Goal: Information Seeking & Learning: Learn about a topic

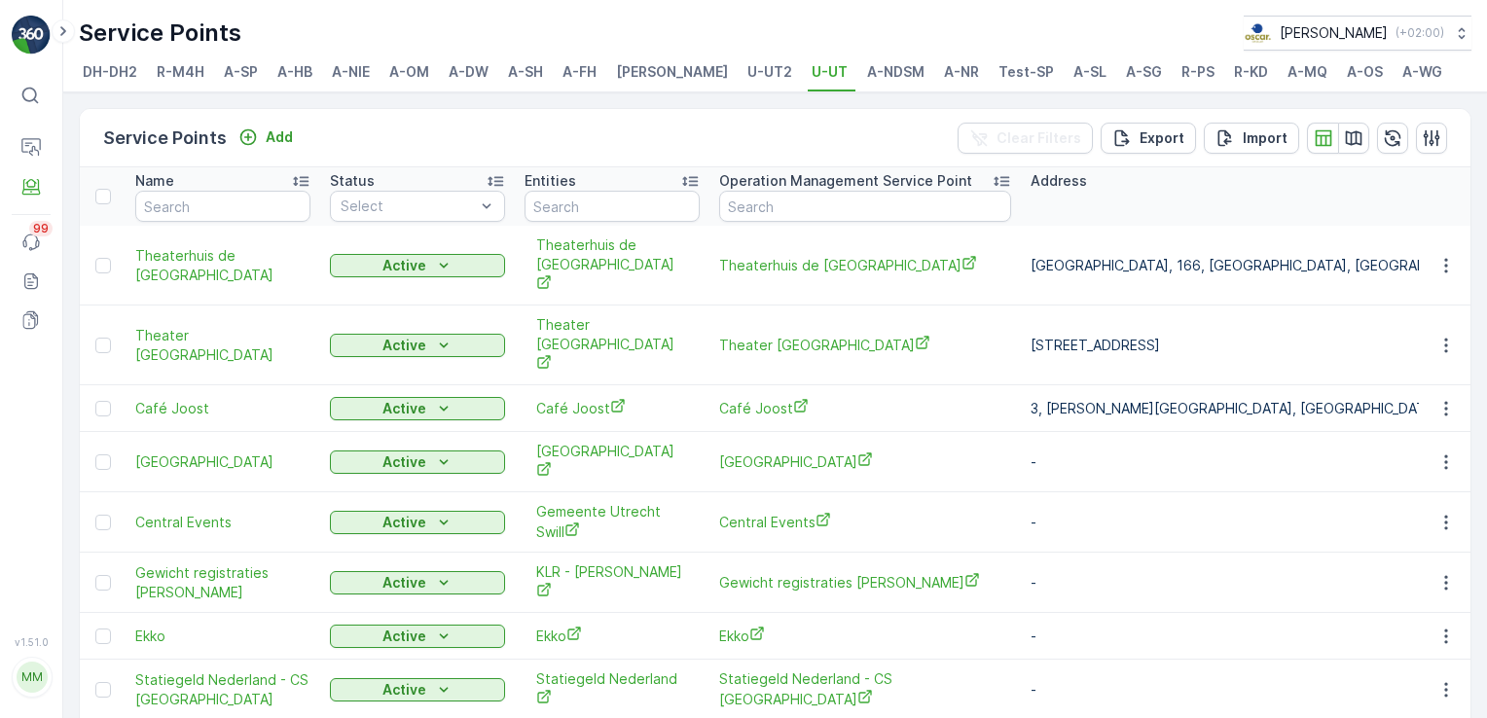
click at [399, 62] on span "A-OM" at bounding box center [409, 71] width 40 height 19
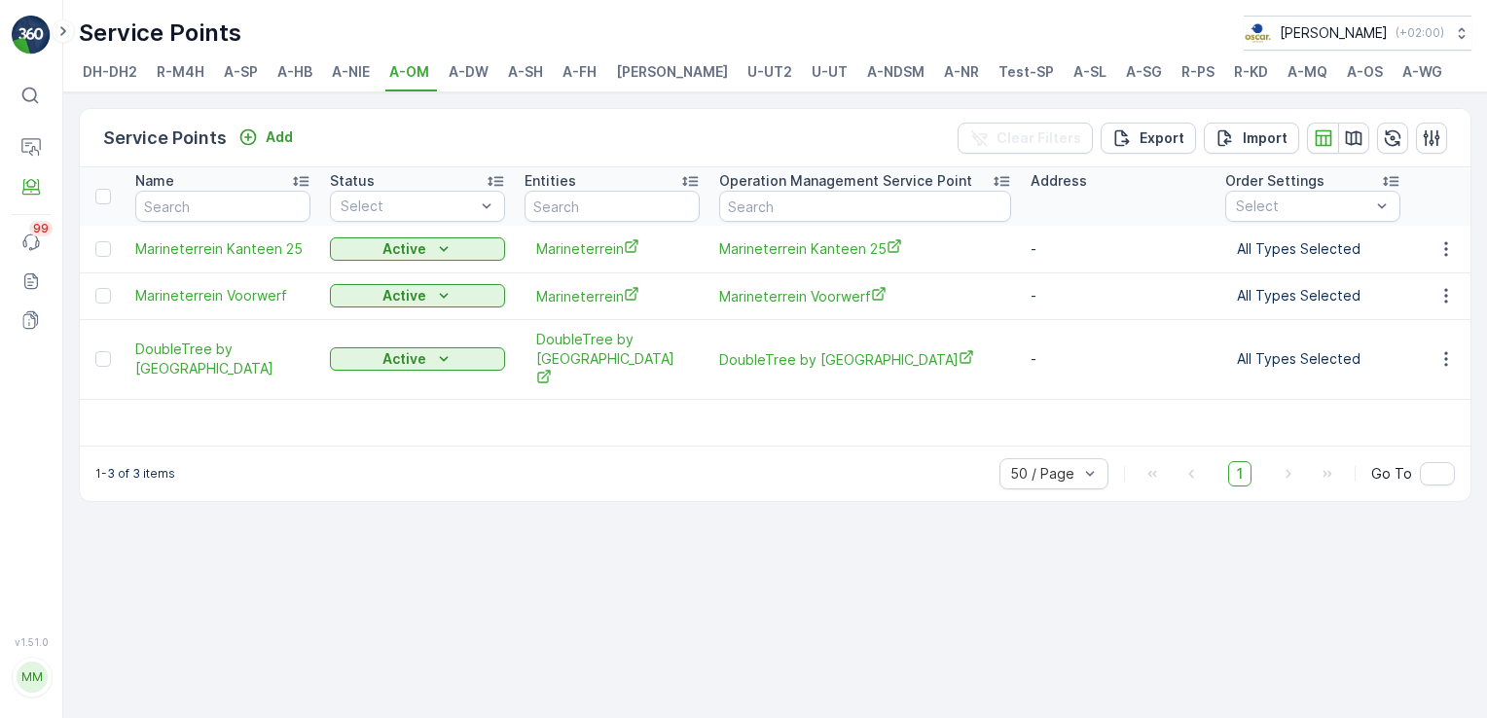
click at [581, 76] on span "A-FH" at bounding box center [579, 71] width 34 height 19
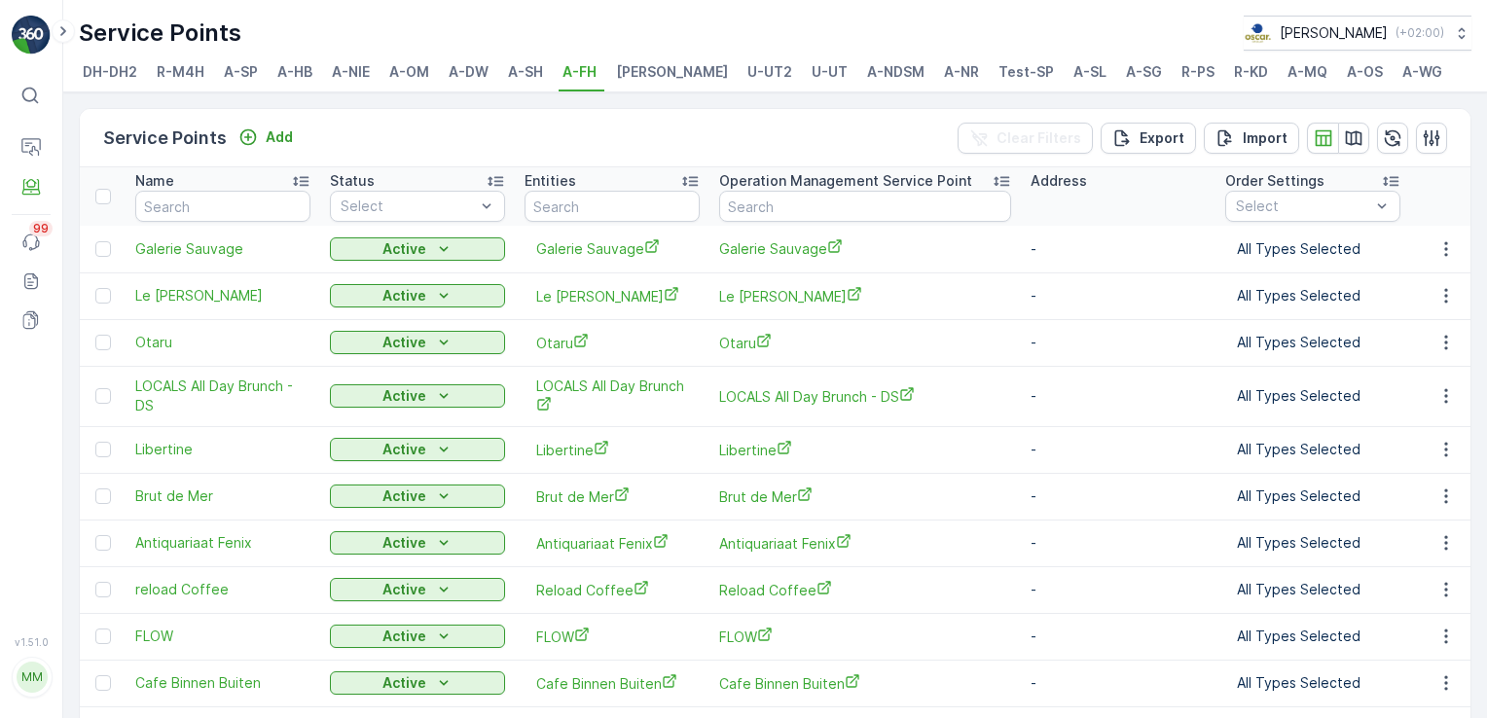
click at [1287, 77] on span "A-MQ" at bounding box center [1307, 71] width 40 height 19
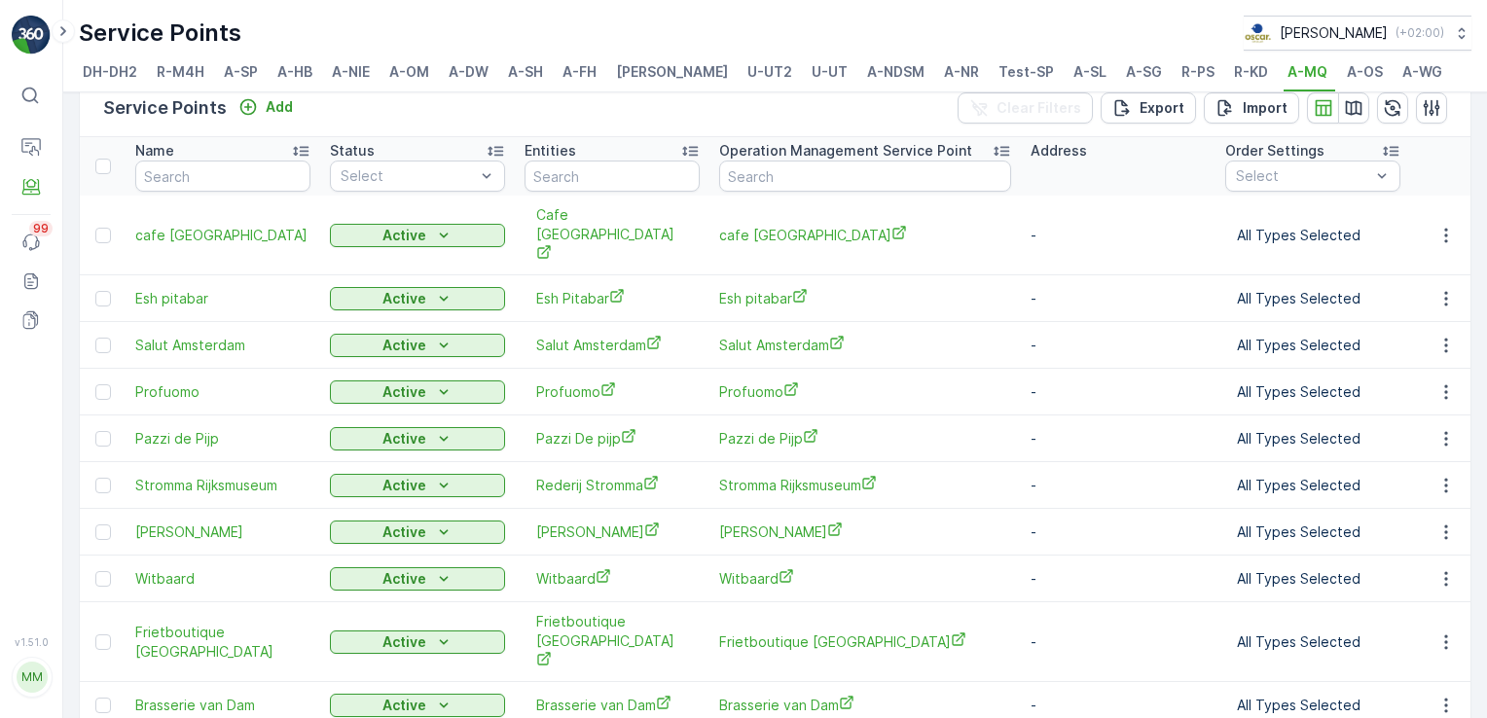
scroll to position [31, 0]
click at [798, 224] on span "cafe [GEOGRAPHIC_DATA]" at bounding box center [865, 234] width 292 height 20
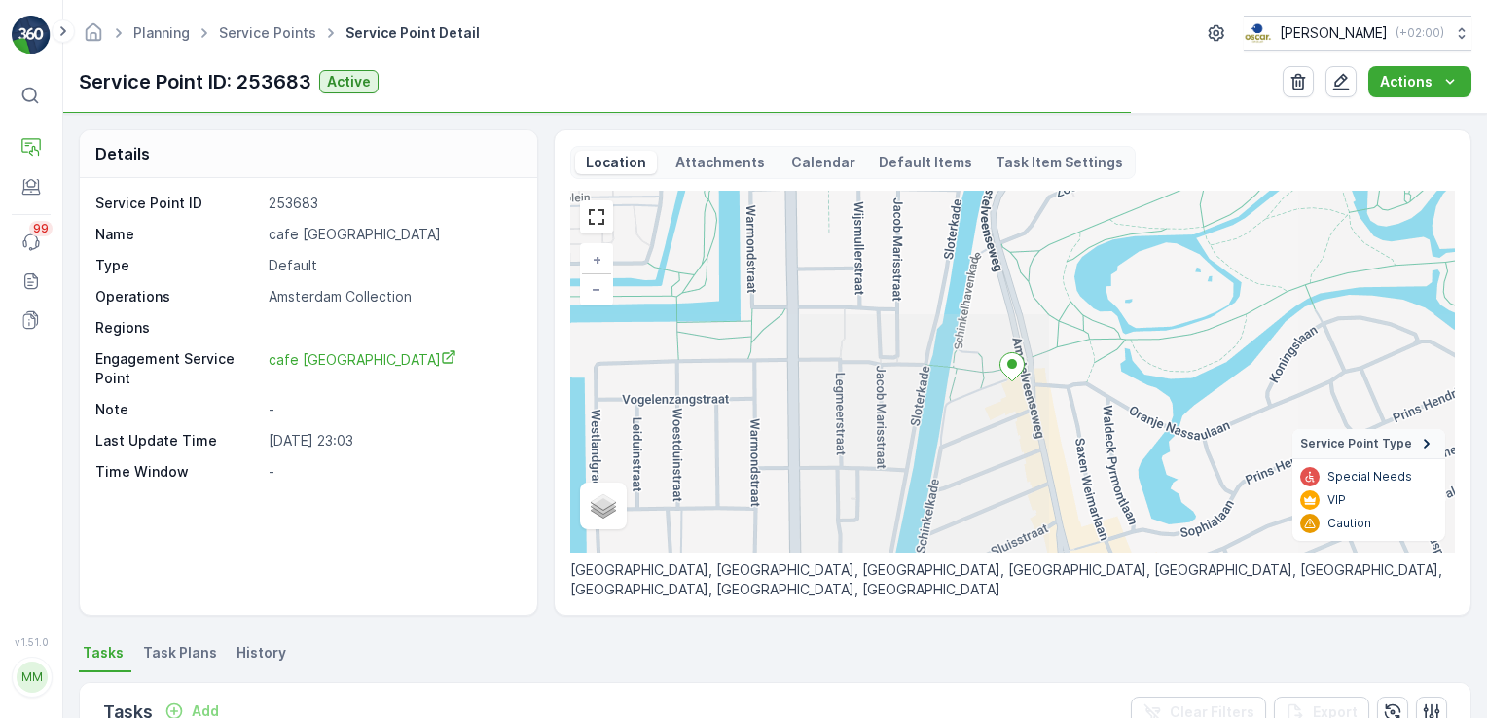
scroll to position [23, 0]
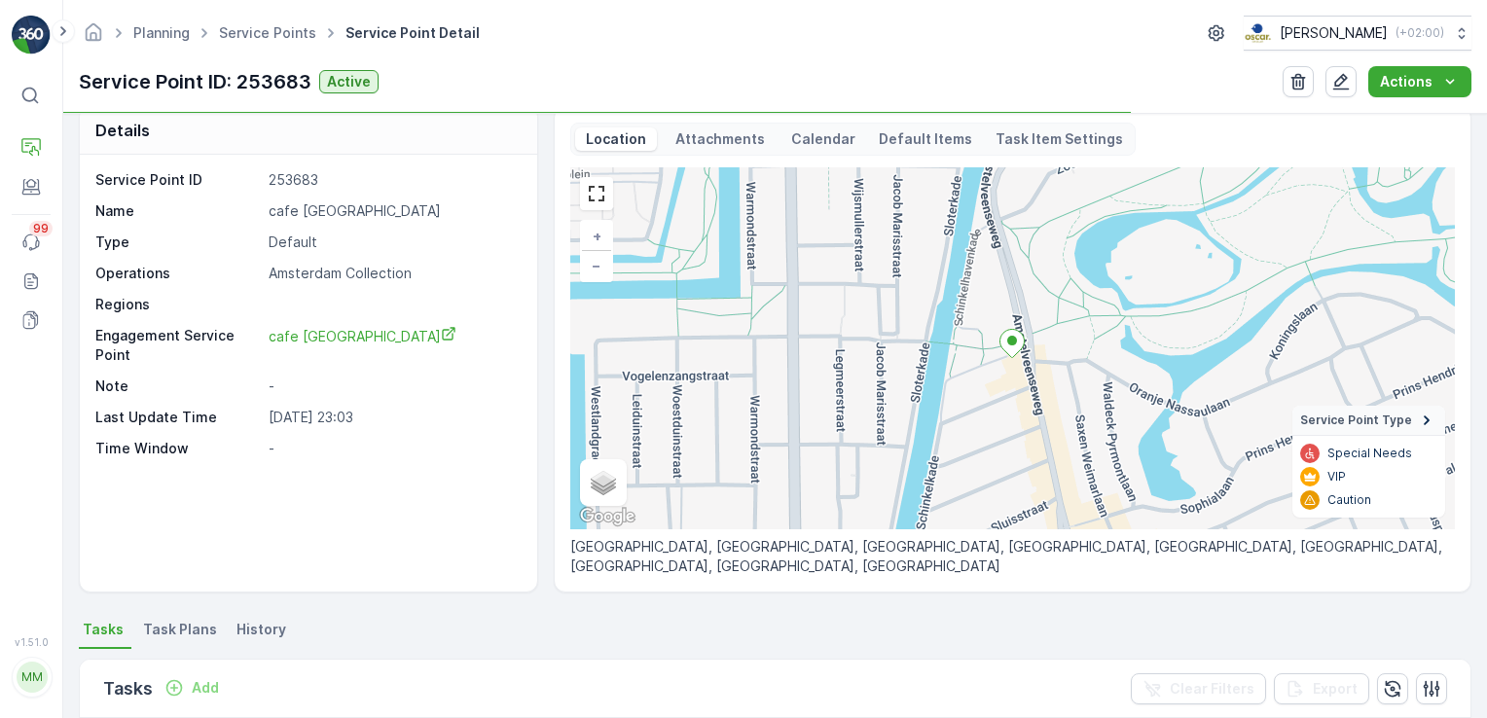
click at [725, 135] on p "Attachments" at bounding box center [719, 138] width 95 height 19
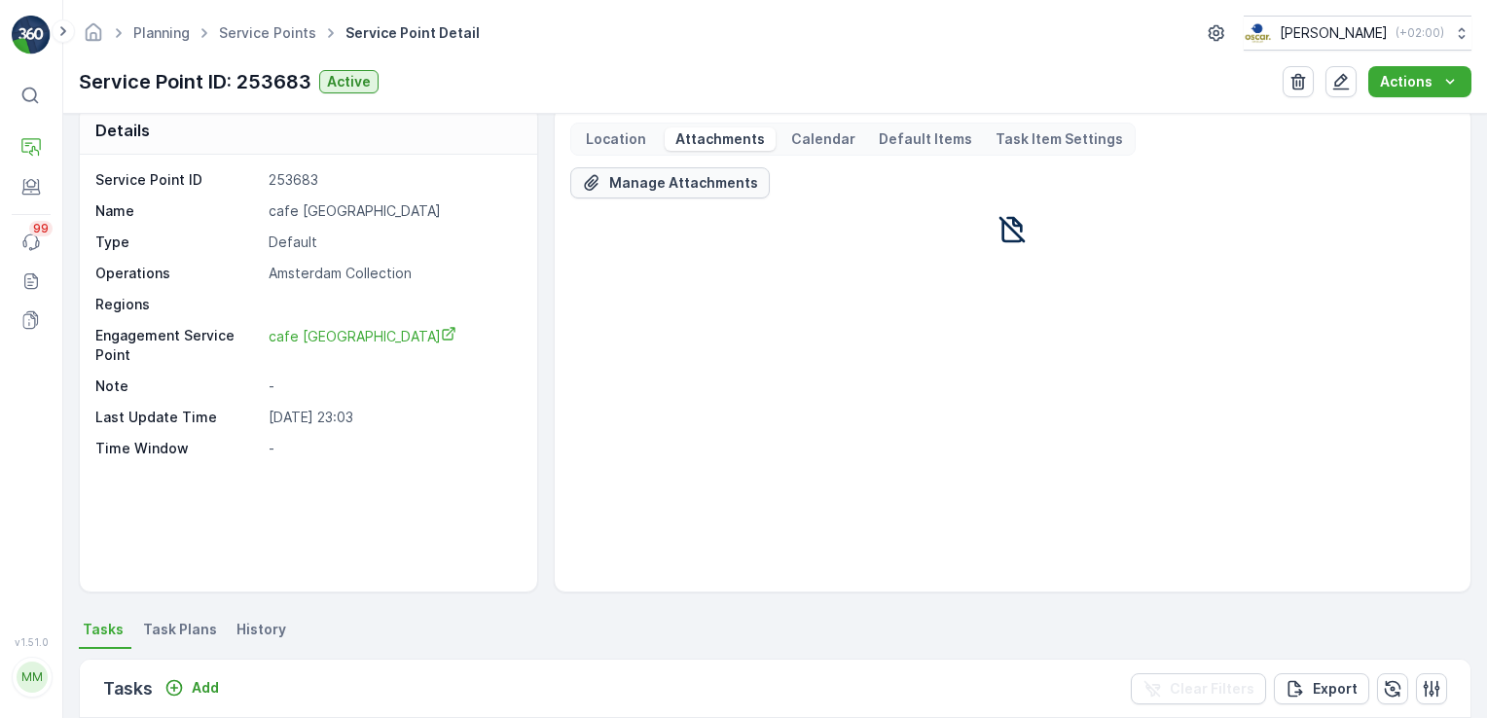
click at [697, 173] on p "Manage Attachments" at bounding box center [683, 182] width 149 height 19
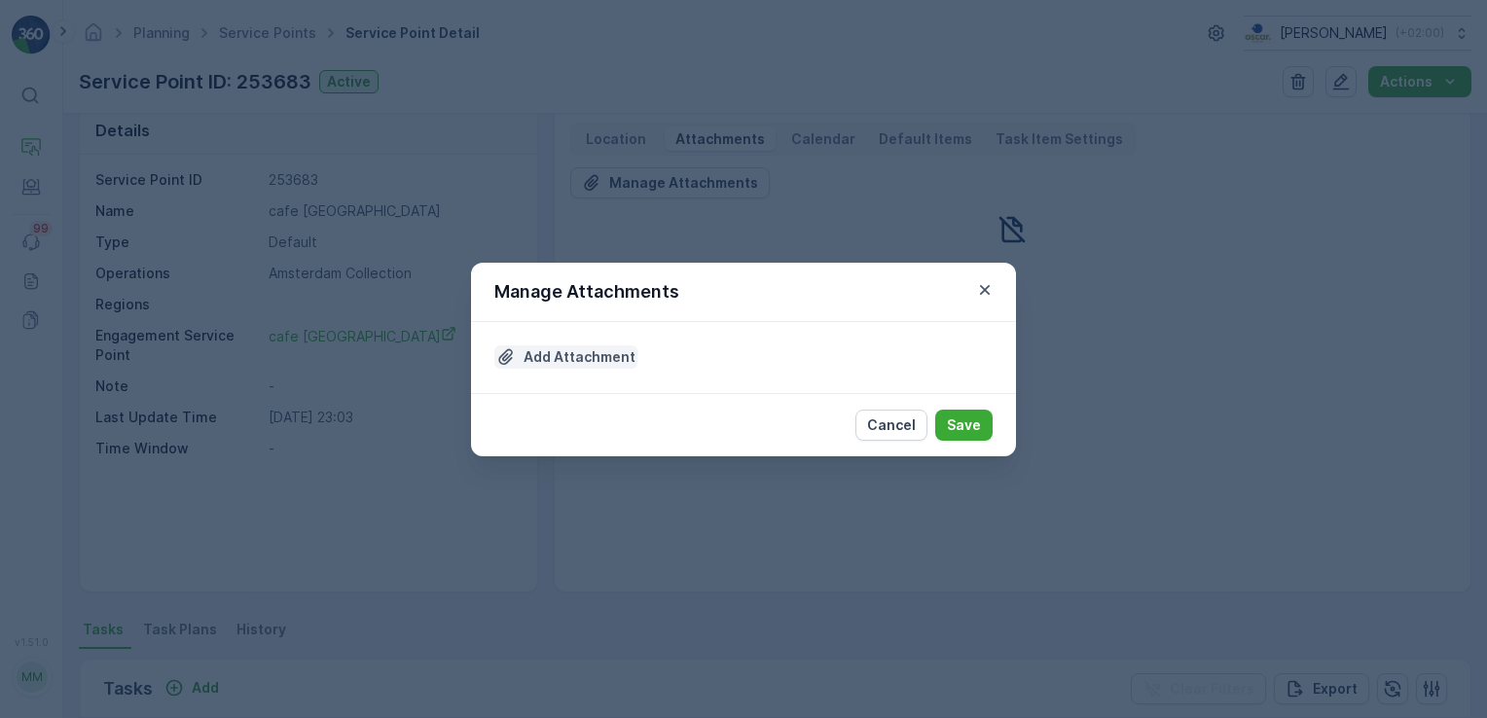
click at [532, 353] on p "Add Attachment" at bounding box center [579, 356] width 112 height 19
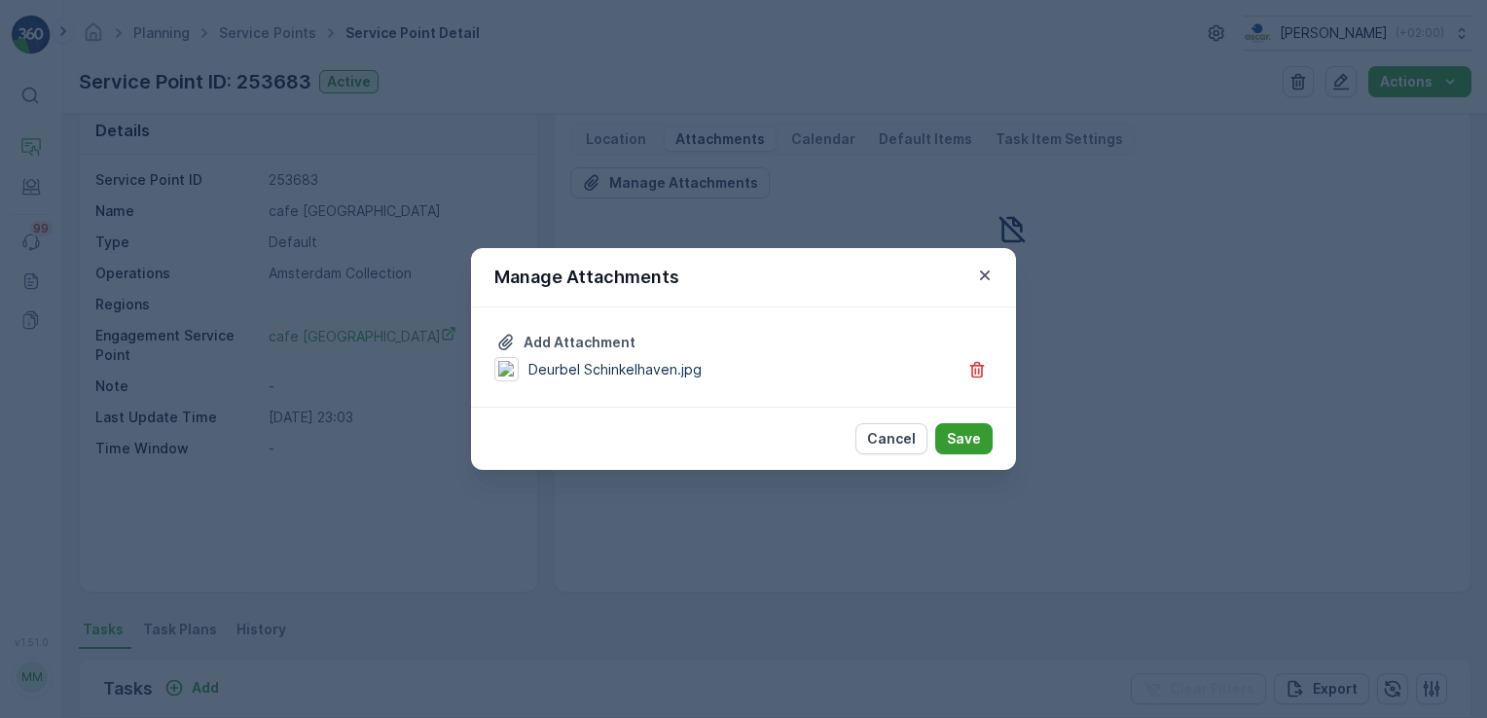
click at [963, 434] on p "Save" at bounding box center [964, 438] width 34 height 19
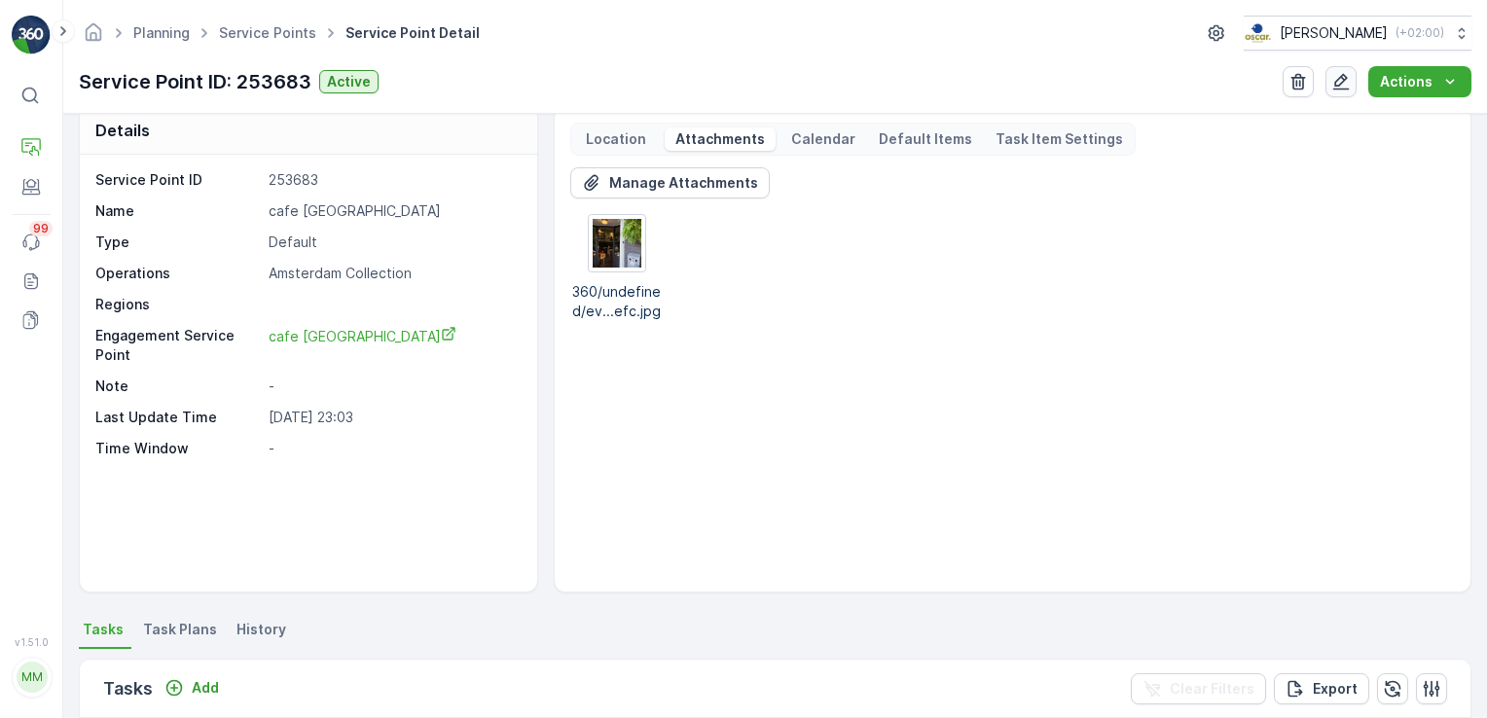
click at [1355, 91] on button "button" at bounding box center [1340, 81] width 31 height 31
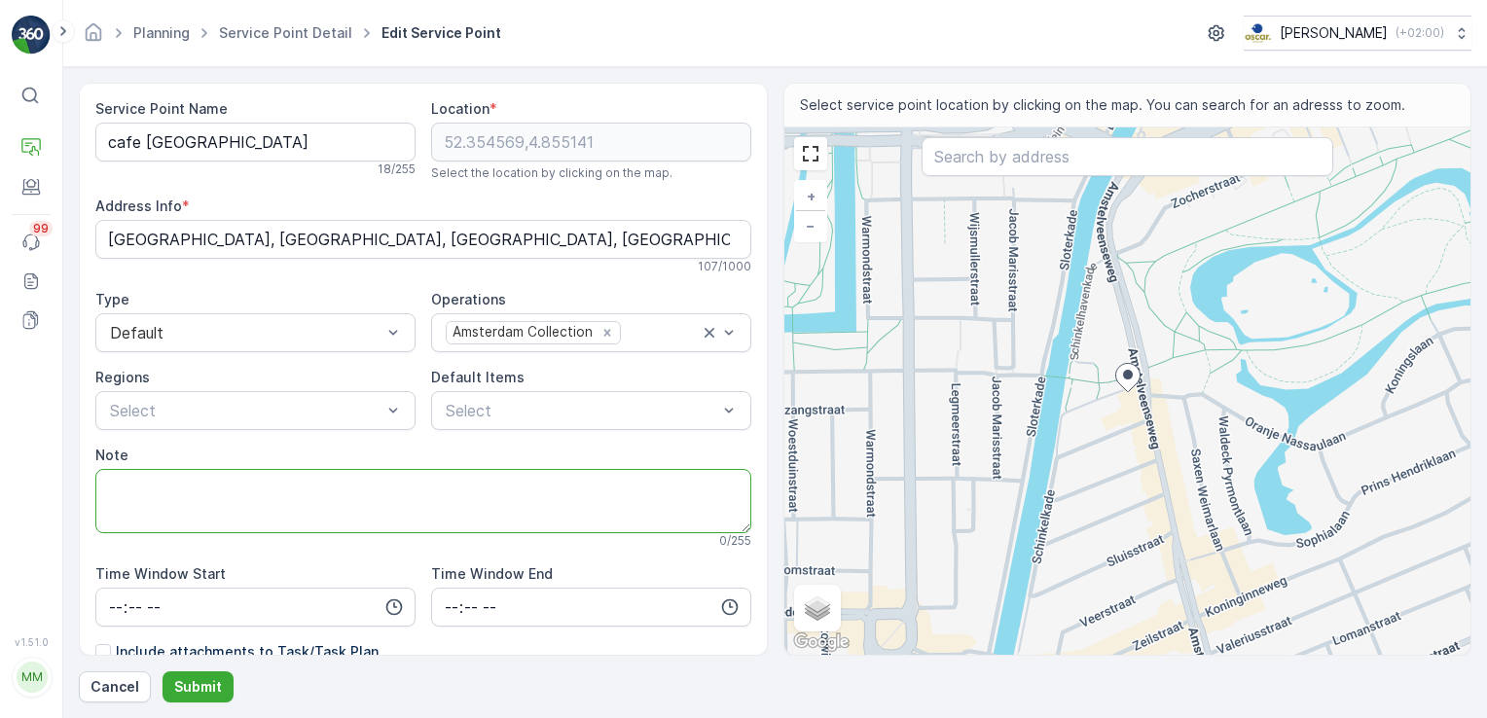
click at [348, 512] on textarea "Note" at bounding box center [423, 501] width 656 height 64
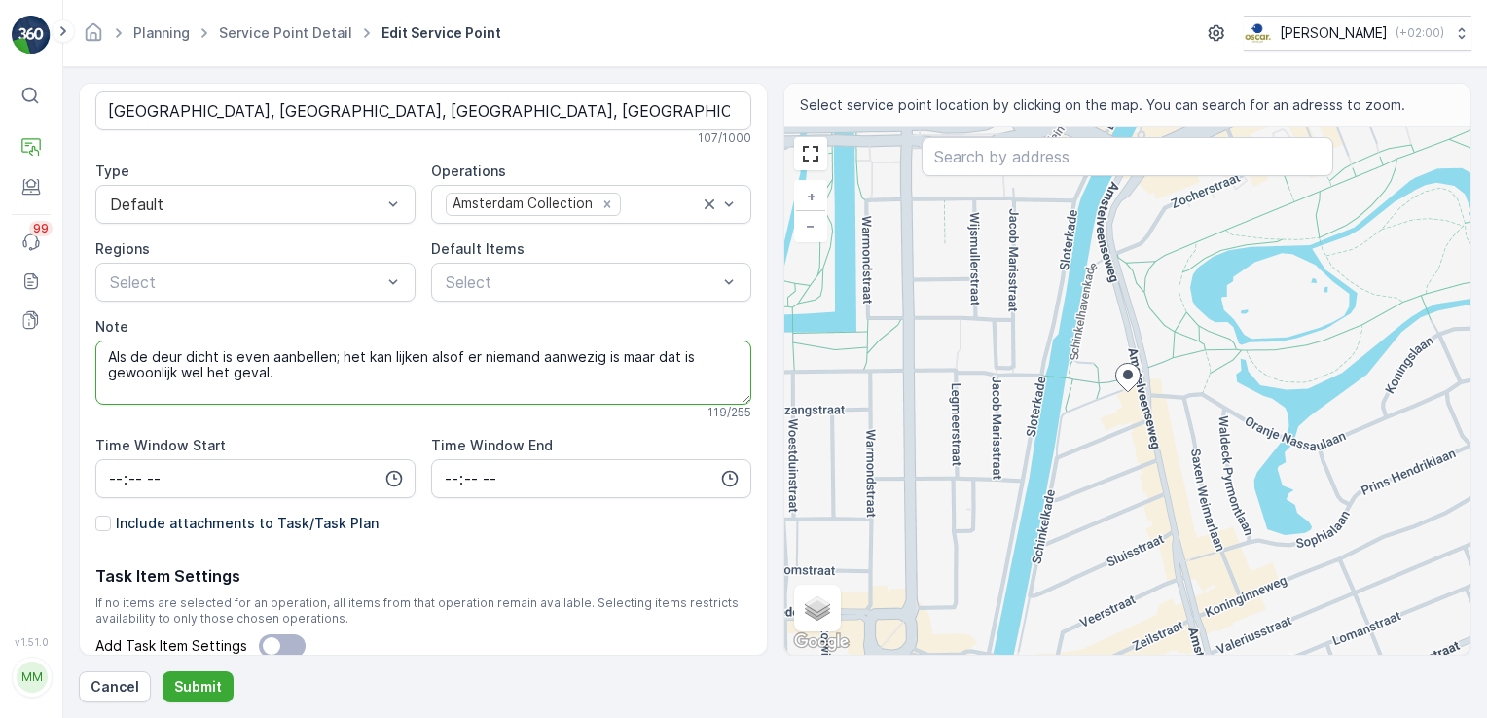
scroll to position [128, 0]
type textarea "Als de deur dicht is even aanbellen; het kan lijken alsof er niemand aanwezig i…"
click at [103, 525] on div at bounding box center [103, 524] width 16 height 16
click at [95, 514] on input "Include attachments to Task/Task Plan" at bounding box center [95, 514] width 0 height 0
click at [197, 686] on p "Submit" at bounding box center [198, 686] width 48 height 19
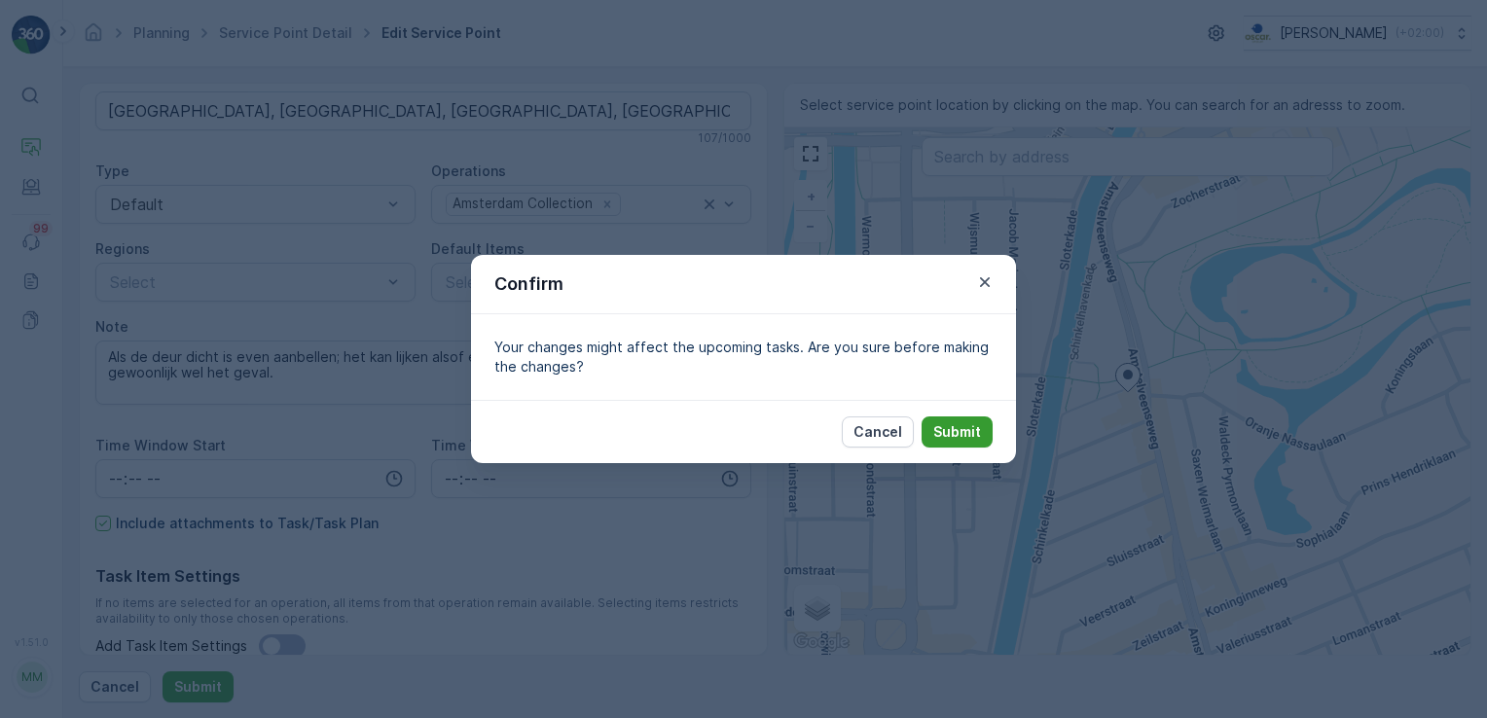
click at [940, 426] on p "Submit" at bounding box center [957, 431] width 48 height 19
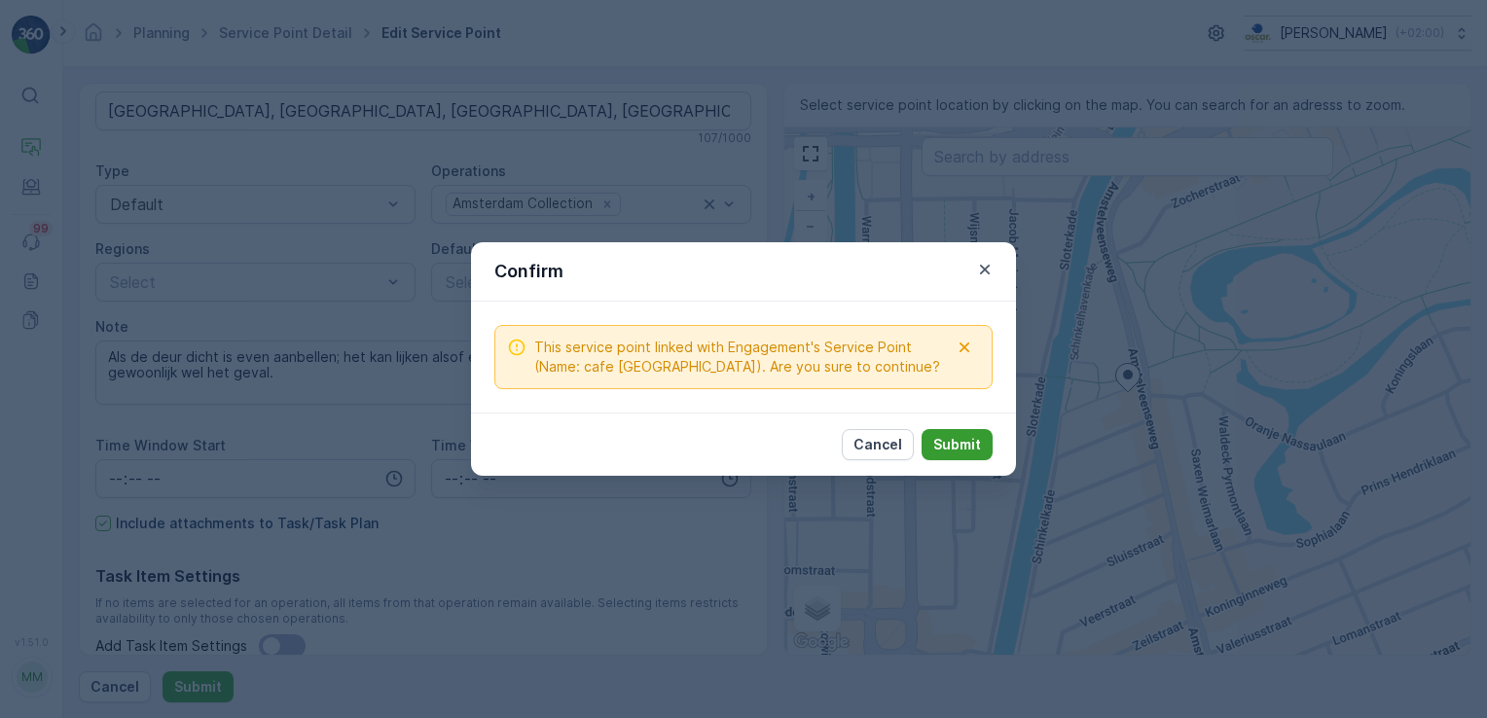
click at [962, 457] on button "Submit" at bounding box center [956, 444] width 71 height 31
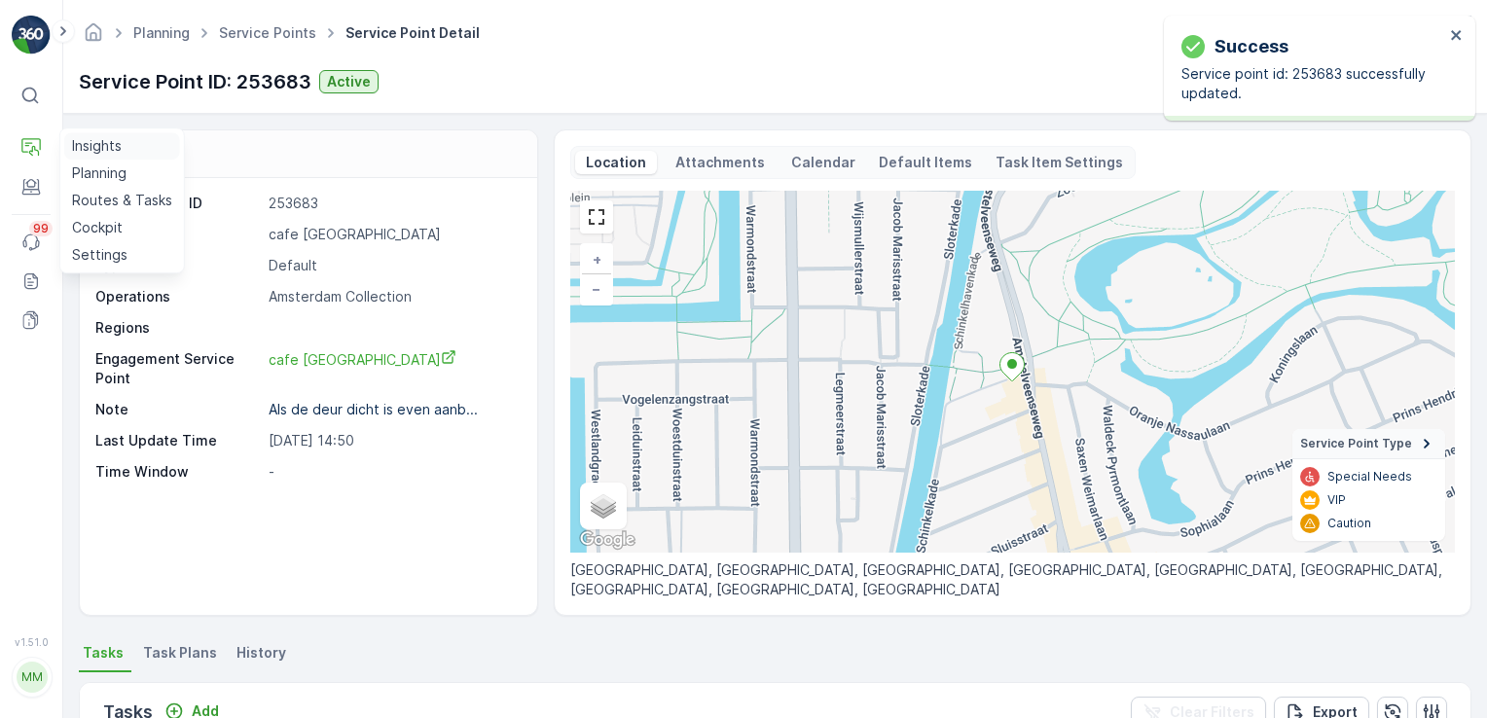
click at [111, 155] on p "Insights" at bounding box center [97, 145] width 50 height 19
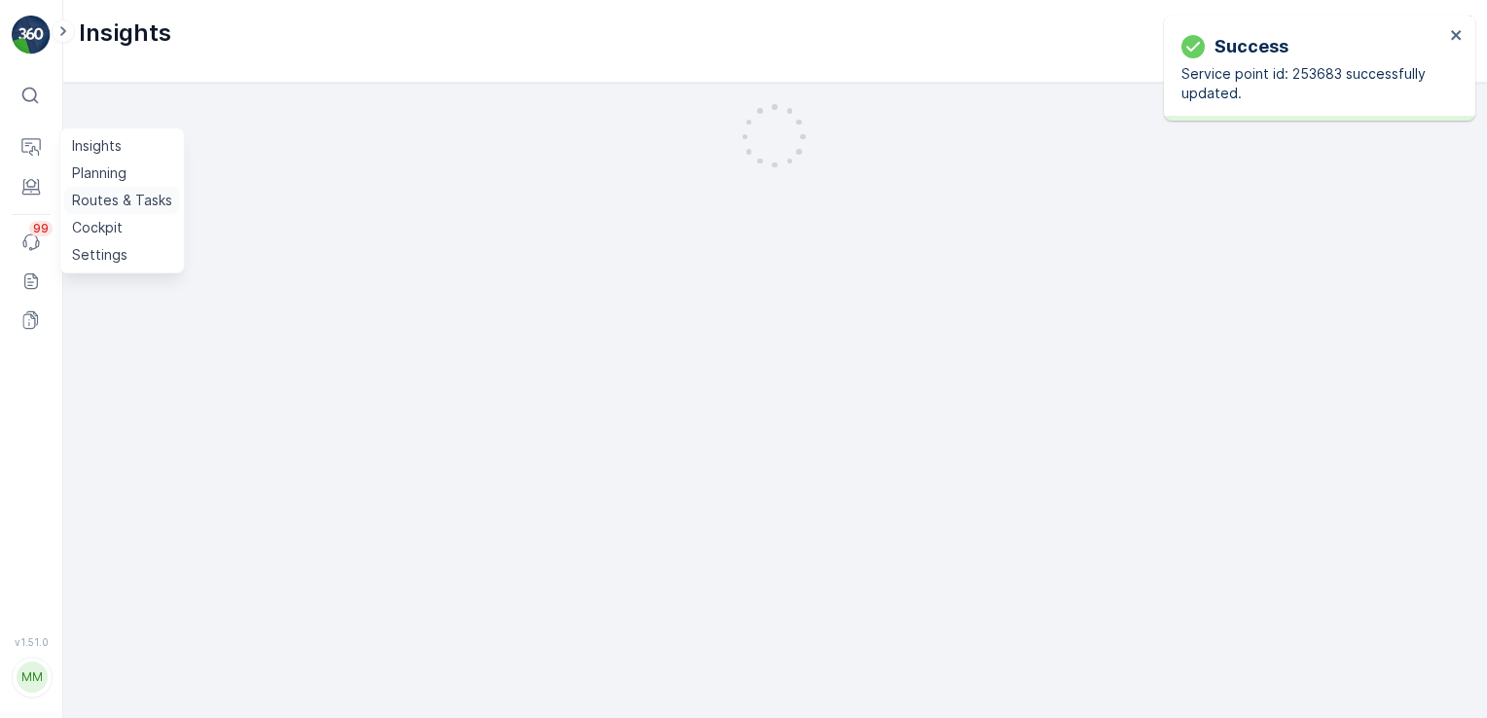
click at [90, 208] on p "Routes & Tasks" at bounding box center [122, 200] width 100 height 19
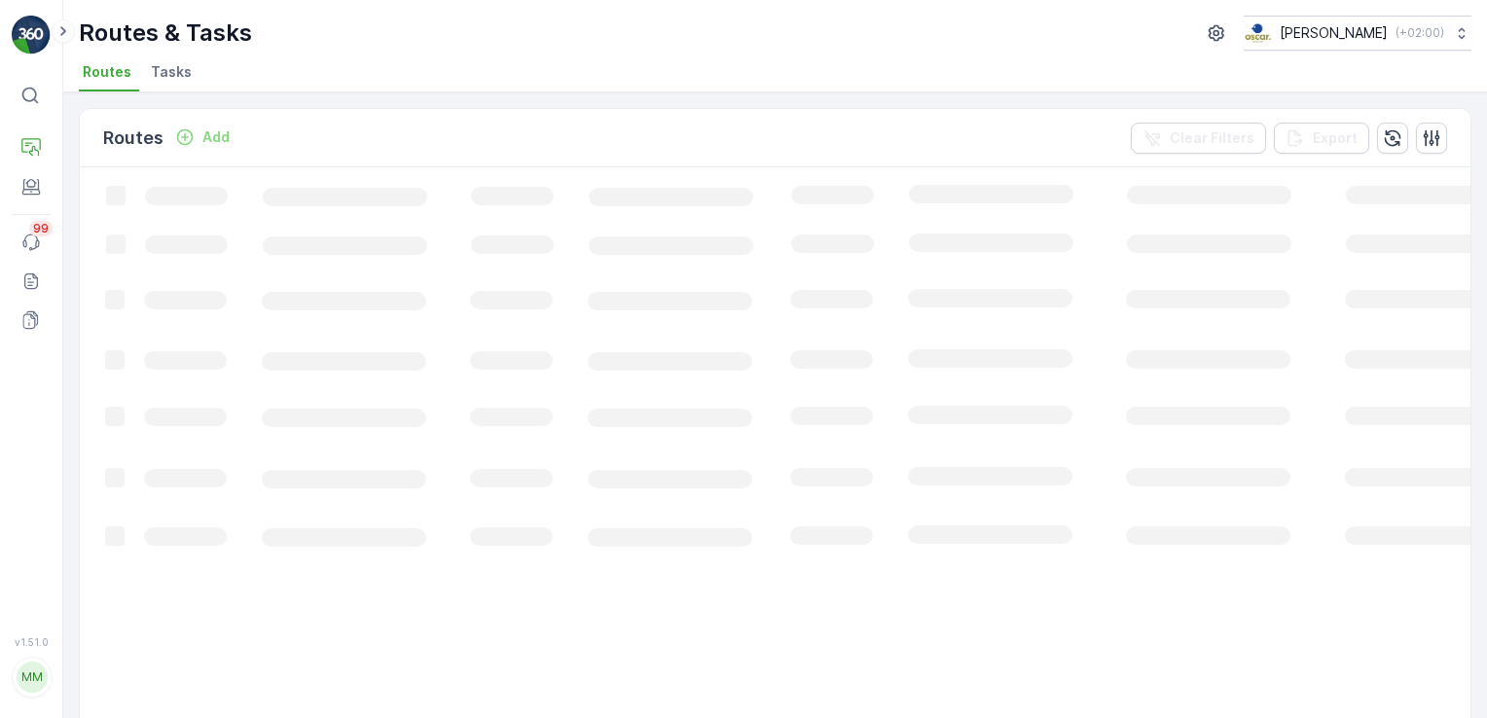
click at [163, 70] on span "Tasks" at bounding box center [171, 71] width 41 height 19
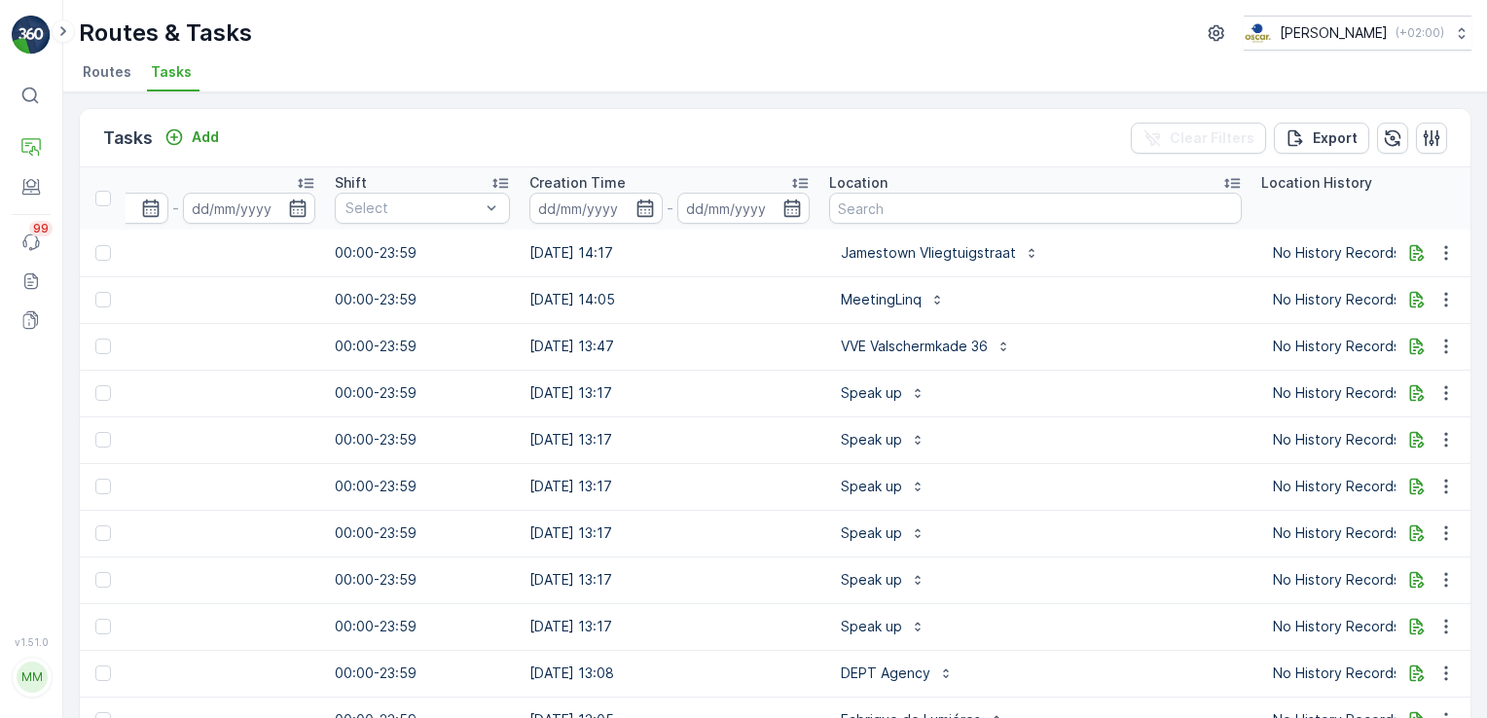
scroll to position [0, 1216]
click at [927, 204] on input "text" at bounding box center [1032, 208] width 412 height 31
type input "Wils"
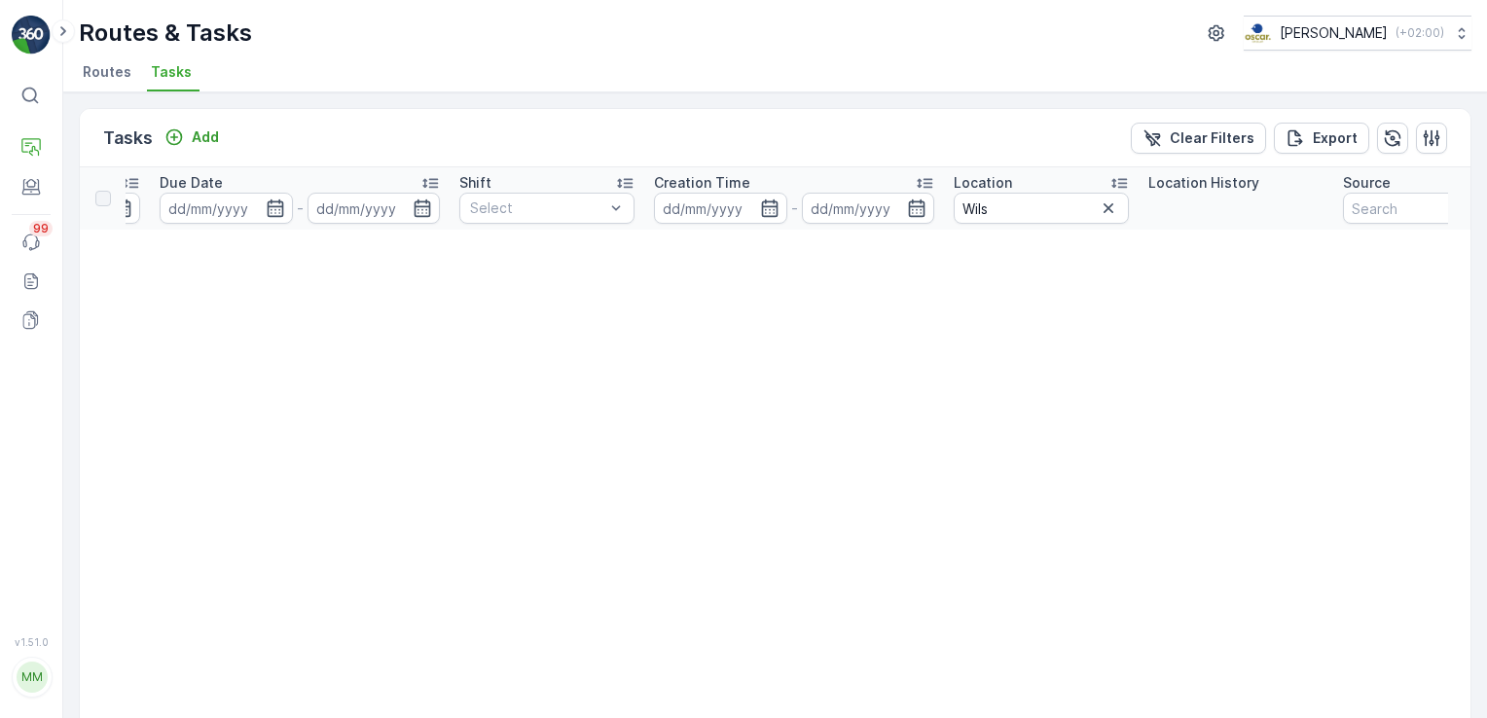
scroll to position [0, 1055]
click at [1102, 204] on icon "button" at bounding box center [1106, 207] width 19 height 19
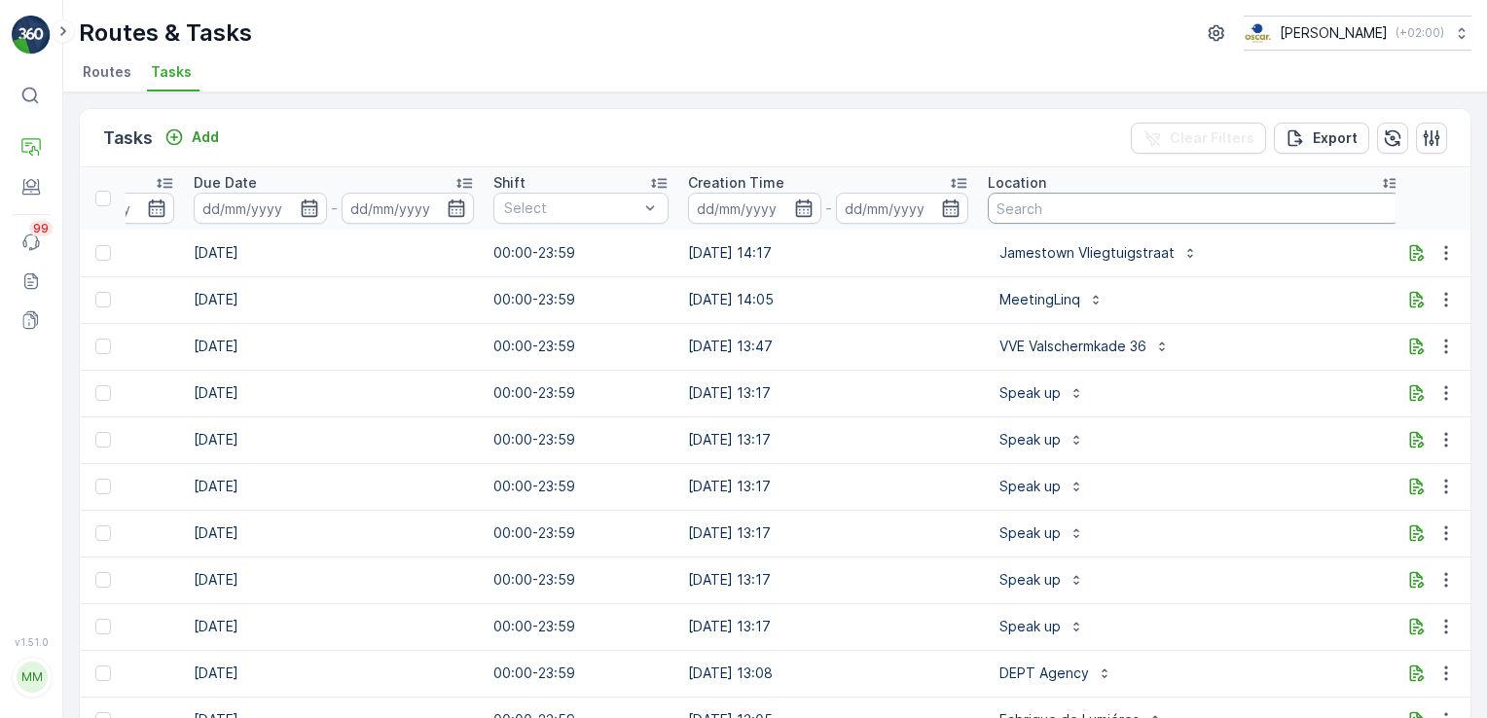
click at [1004, 211] on input "text" at bounding box center [1193, 208] width 412 height 31
type input "WILS"
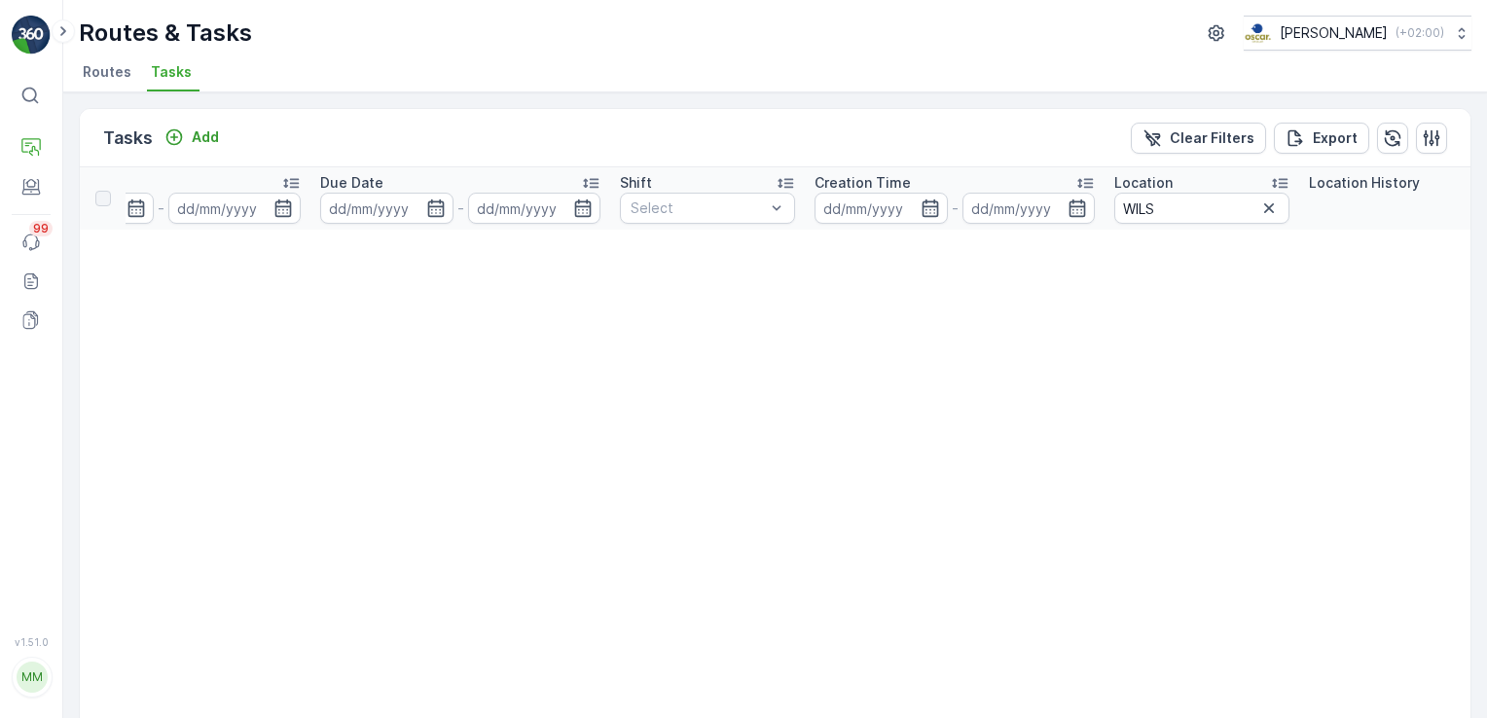
scroll to position [0, 902]
click at [1264, 208] on icon "button" at bounding box center [1259, 207] width 19 height 19
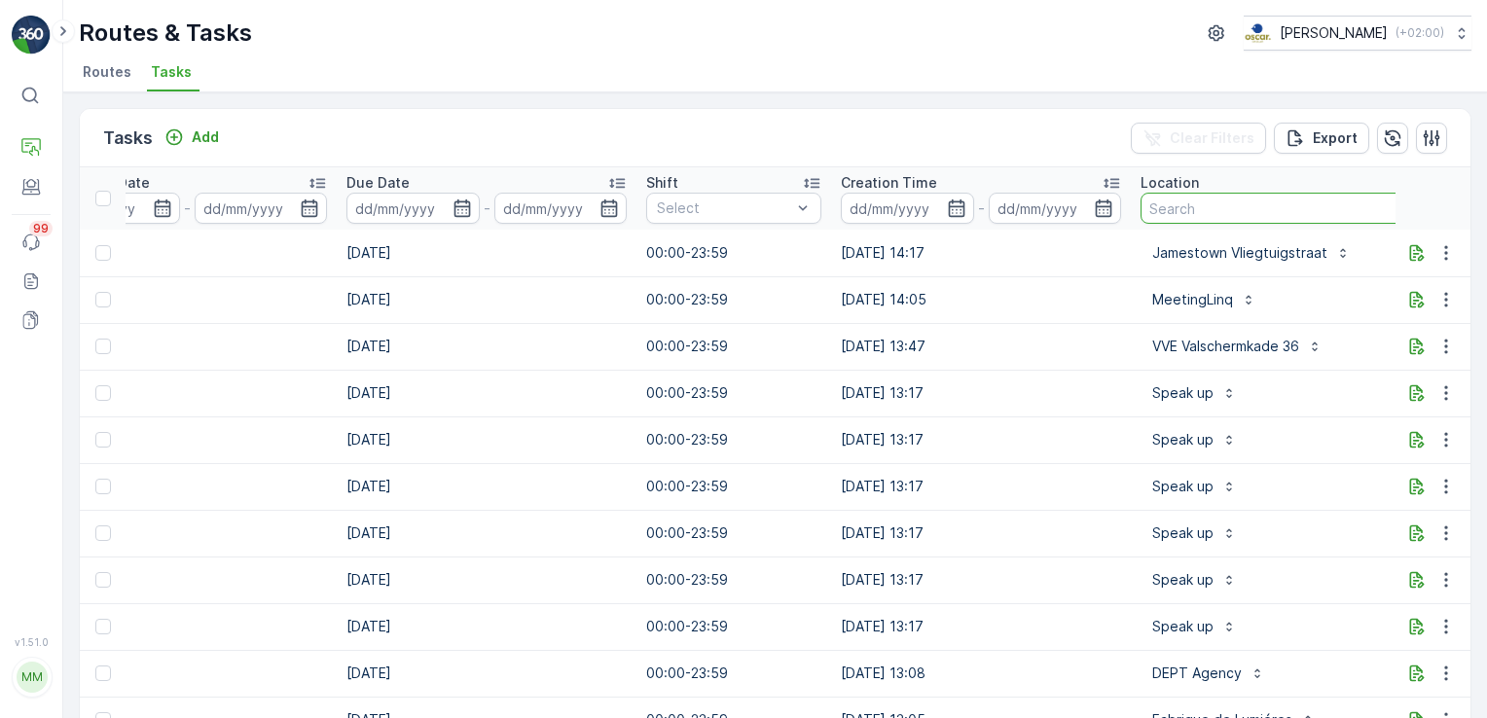
click at [1208, 218] on input "text" at bounding box center [1346, 208] width 412 height 31
type input "MOVE"
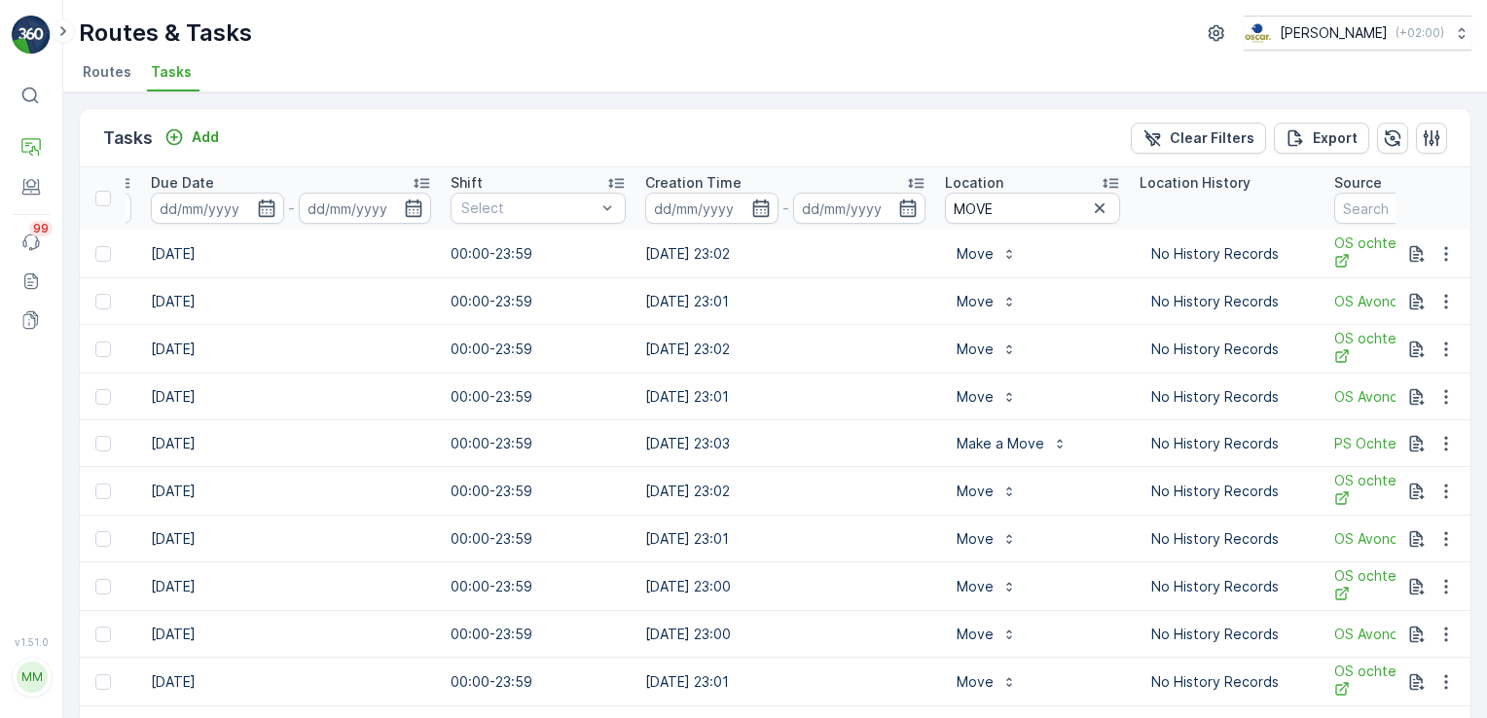
scroll to position [0, 1093]
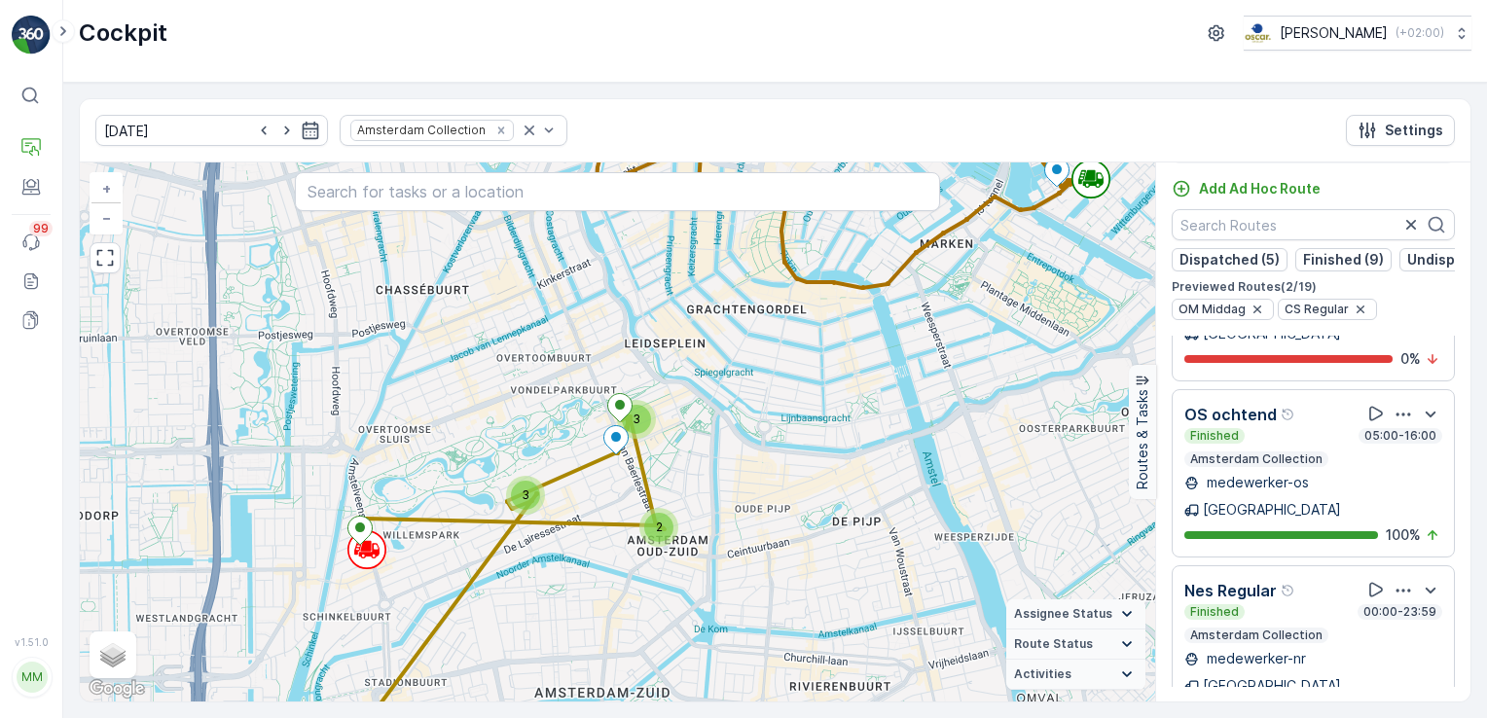
scroll to position [2140, 0]
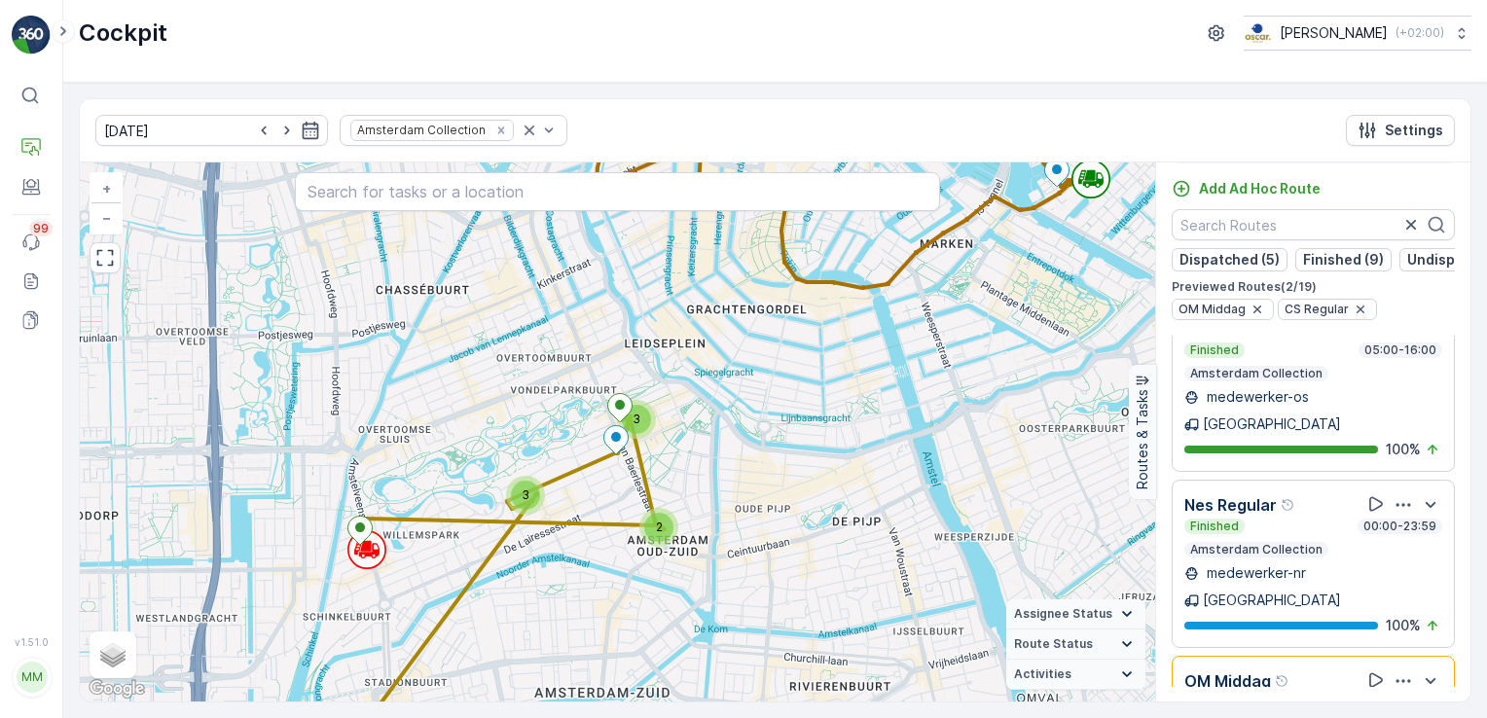
click at [1367, 695] on div "Offline 11:00-20:00 Amsterdam Collection" at bounding box center [1313, 714] width 258 height 39
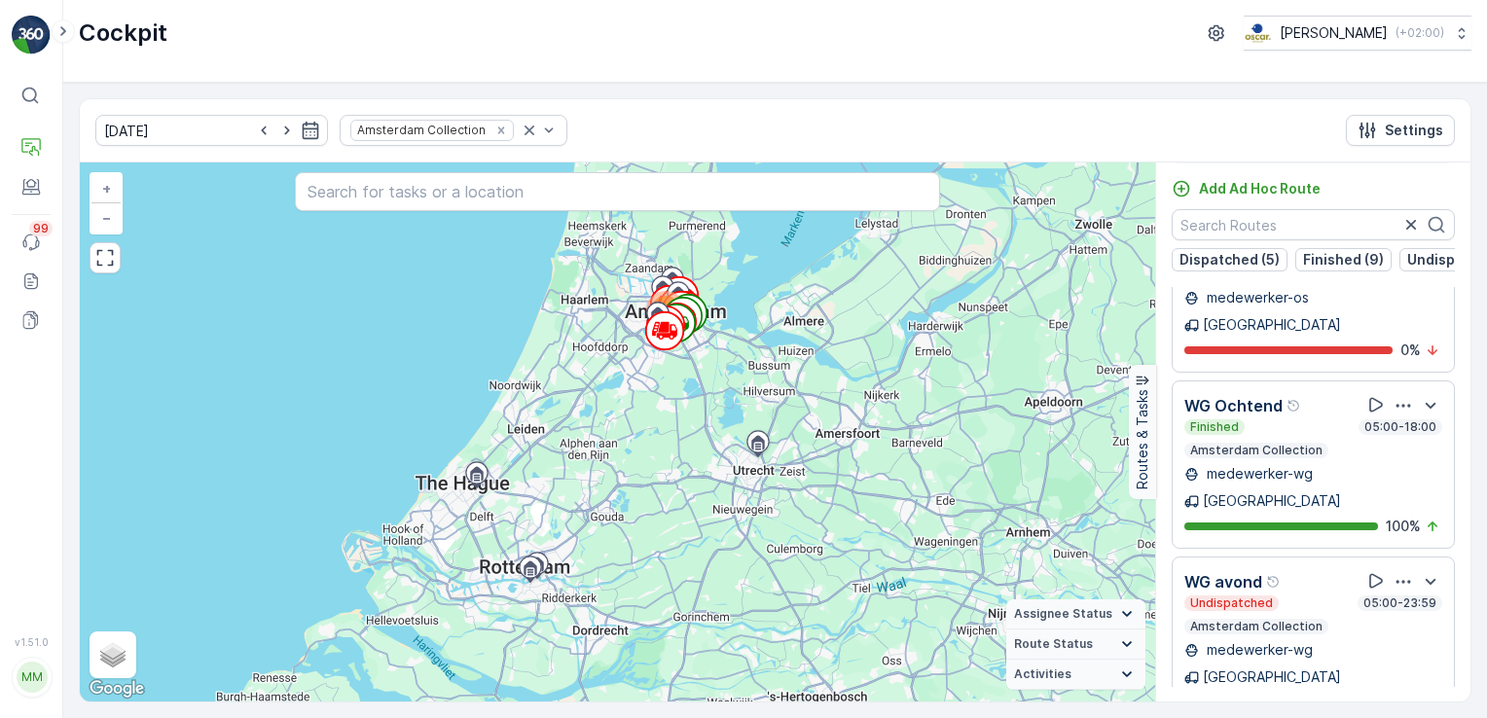
scroll to position [1483, 0]
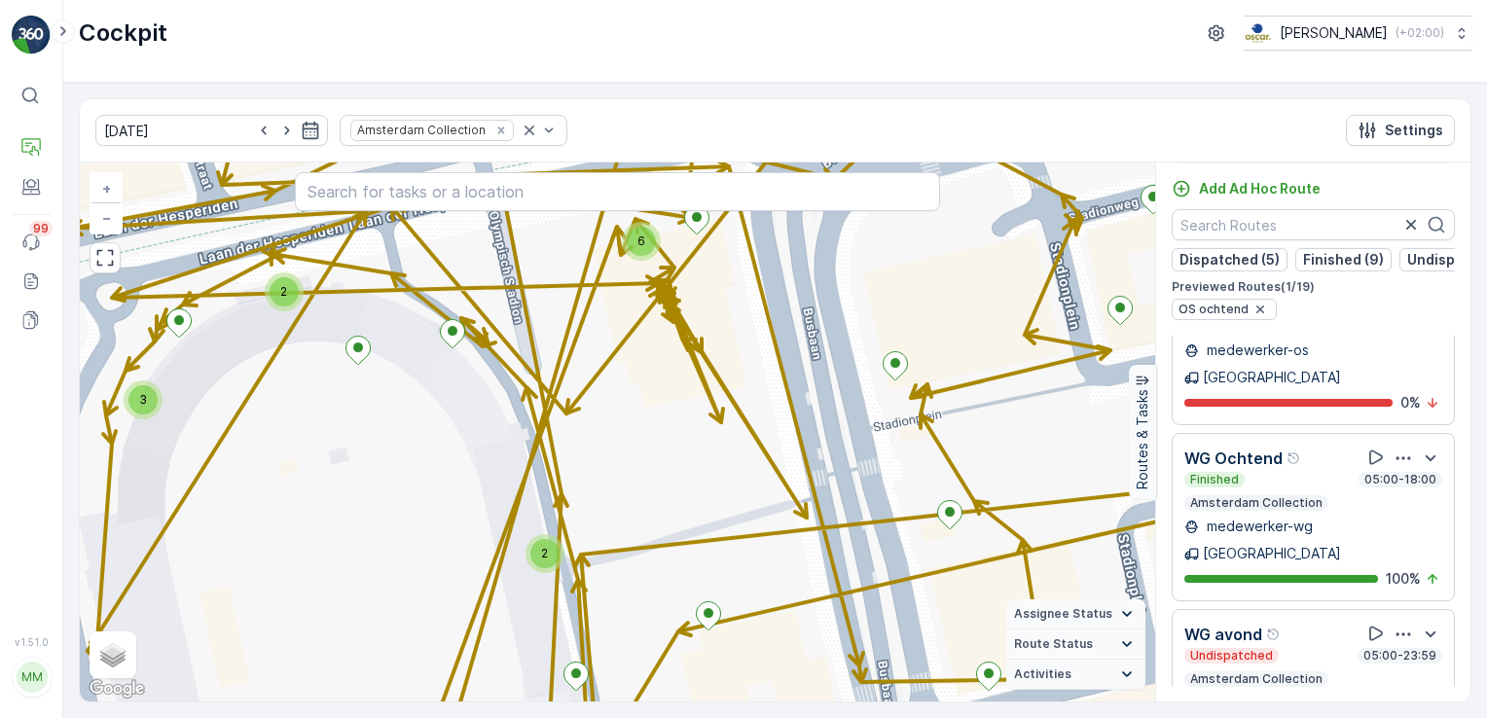
drag, startPoint x: 381, startPoint y: 365, endPoint x: 405, endPoint y: 426, distance: 65.6
click at [405, 426] on div "2 3 2 6 + − Satellite Roadmap Terrain Hybrid Leaflet Keyboard shortcuts Map Dat…" at bounding box center [617, 431] width 1075 height 539
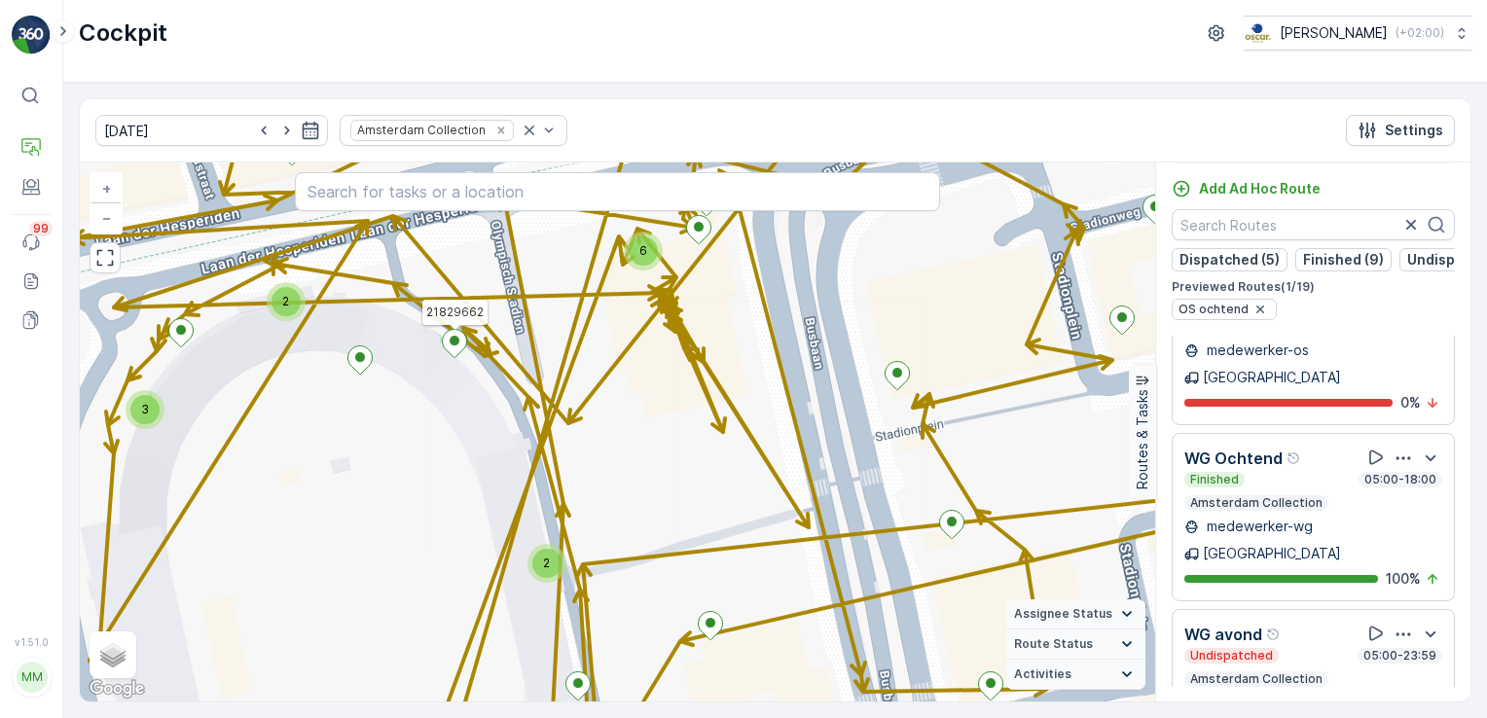
click at [453, 341] on ellipse at bounding box center [454, 341] width 10 height 10
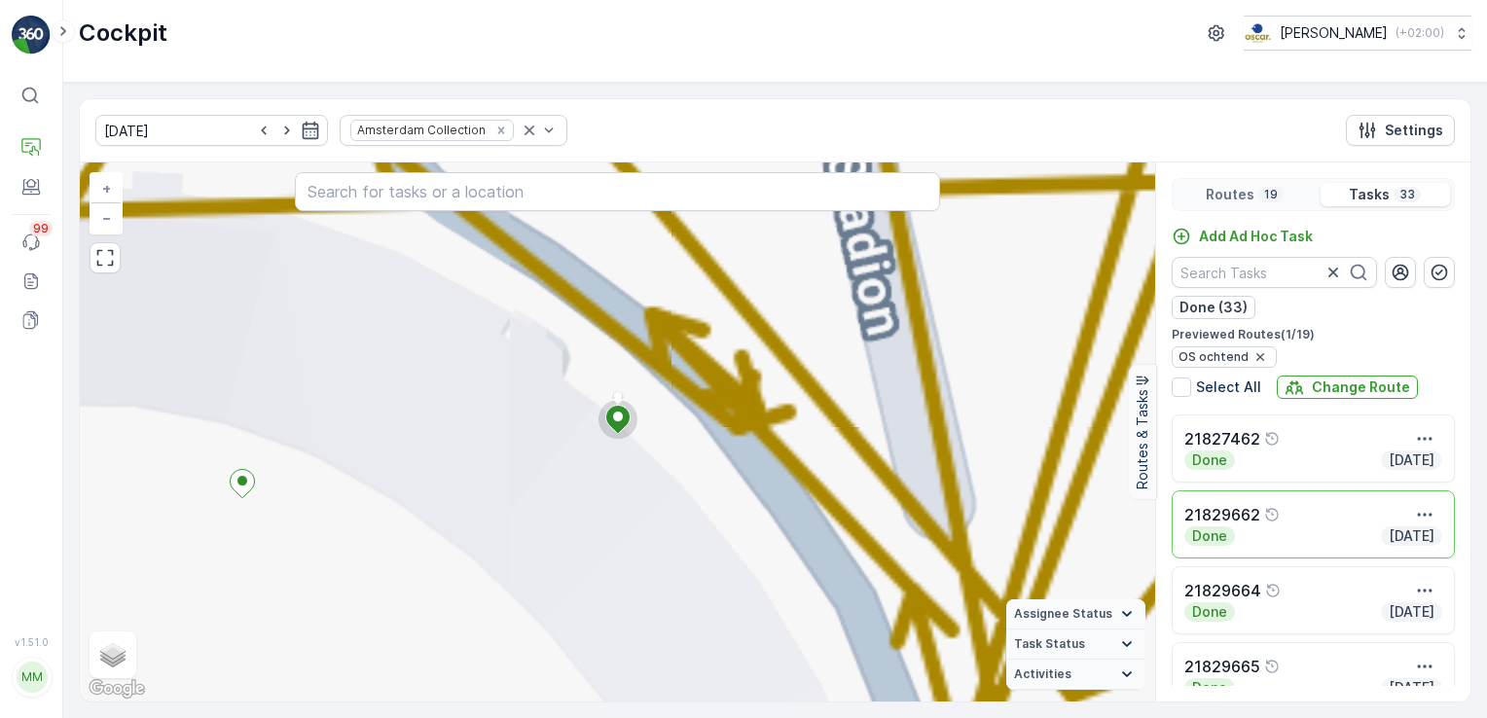
scroll to position [0, 0]
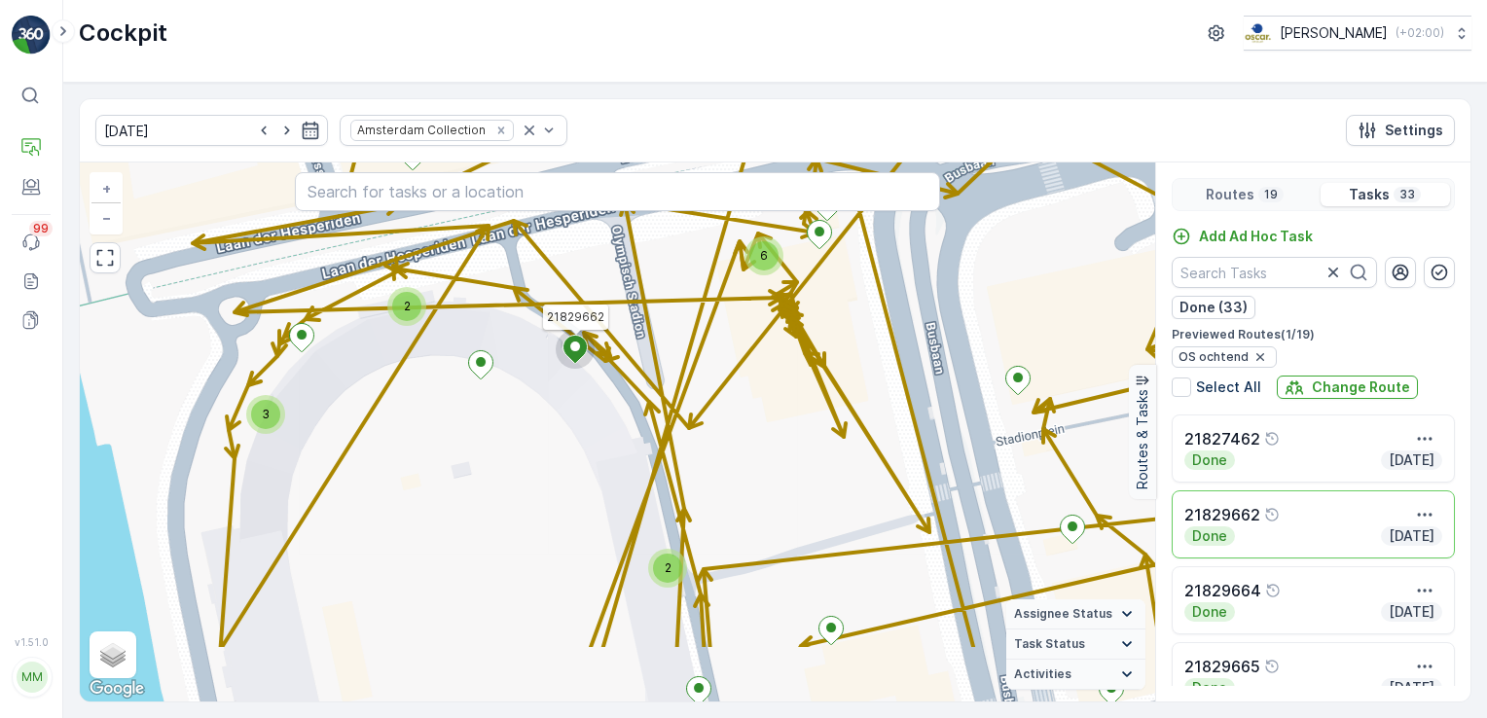
drag, startPoint x: 676, startPoint y: 542, endPoint x: 453, endPoint y: 271, distance: 350.4
click at [453, 271] on div "2 3 2 6 21829662 + − Satellite Roadmap Terrain Hybrid Leaflet Keyboard shortcut…" at bounding box center [617, 431] width 1075 height 539
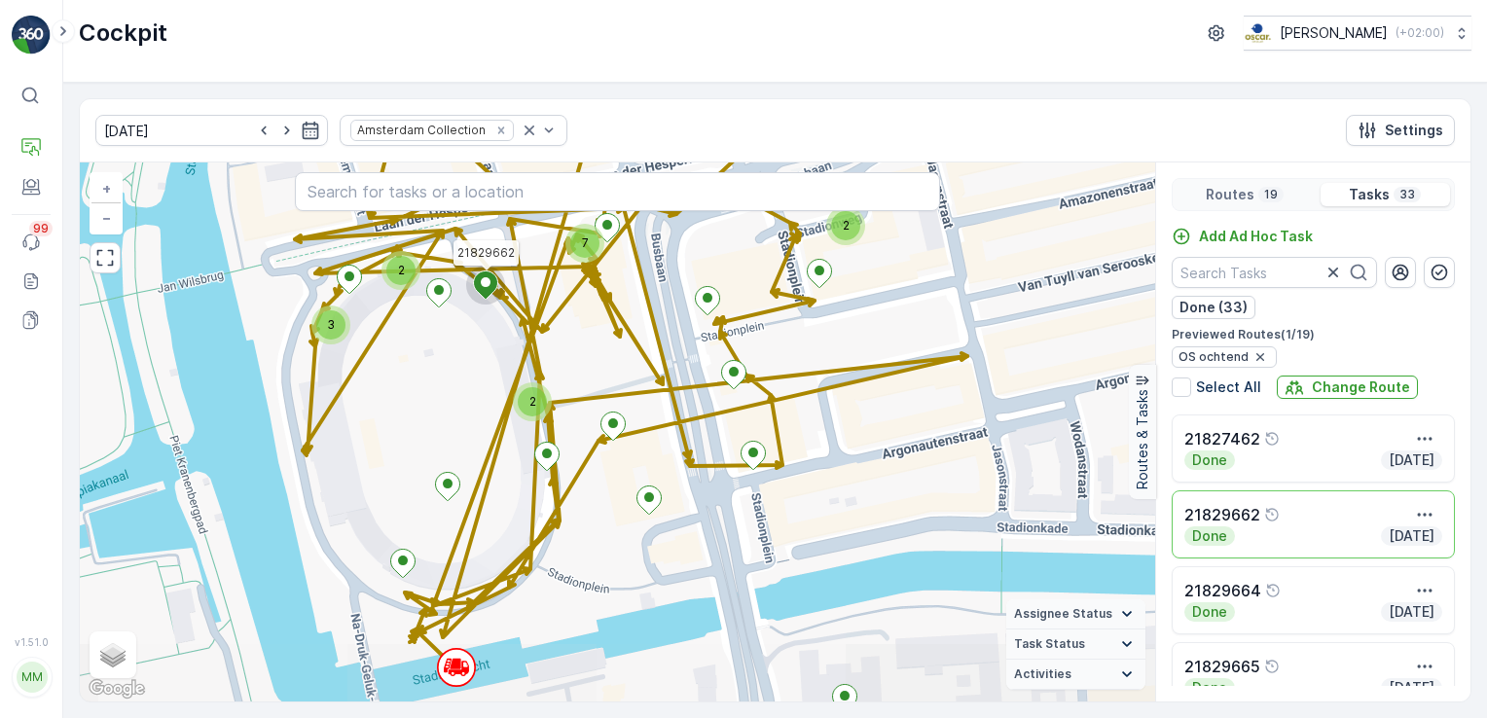
click at [530, 395] on span "2" at bounding box center [532, 401] width 7 height 15
click at [501, 395] on ellipse at bounding box center [498, 394] width 10 height 10
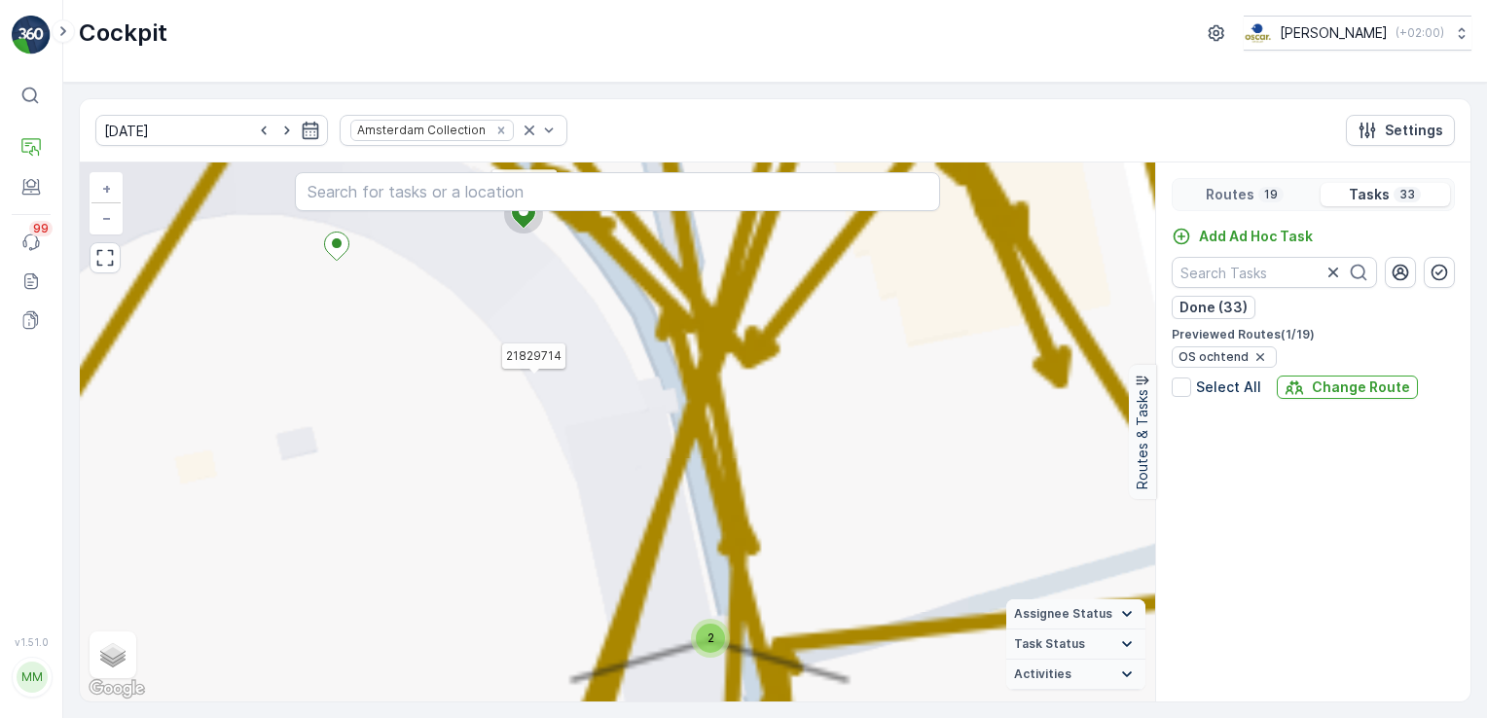
scroll to position [2230, 0]
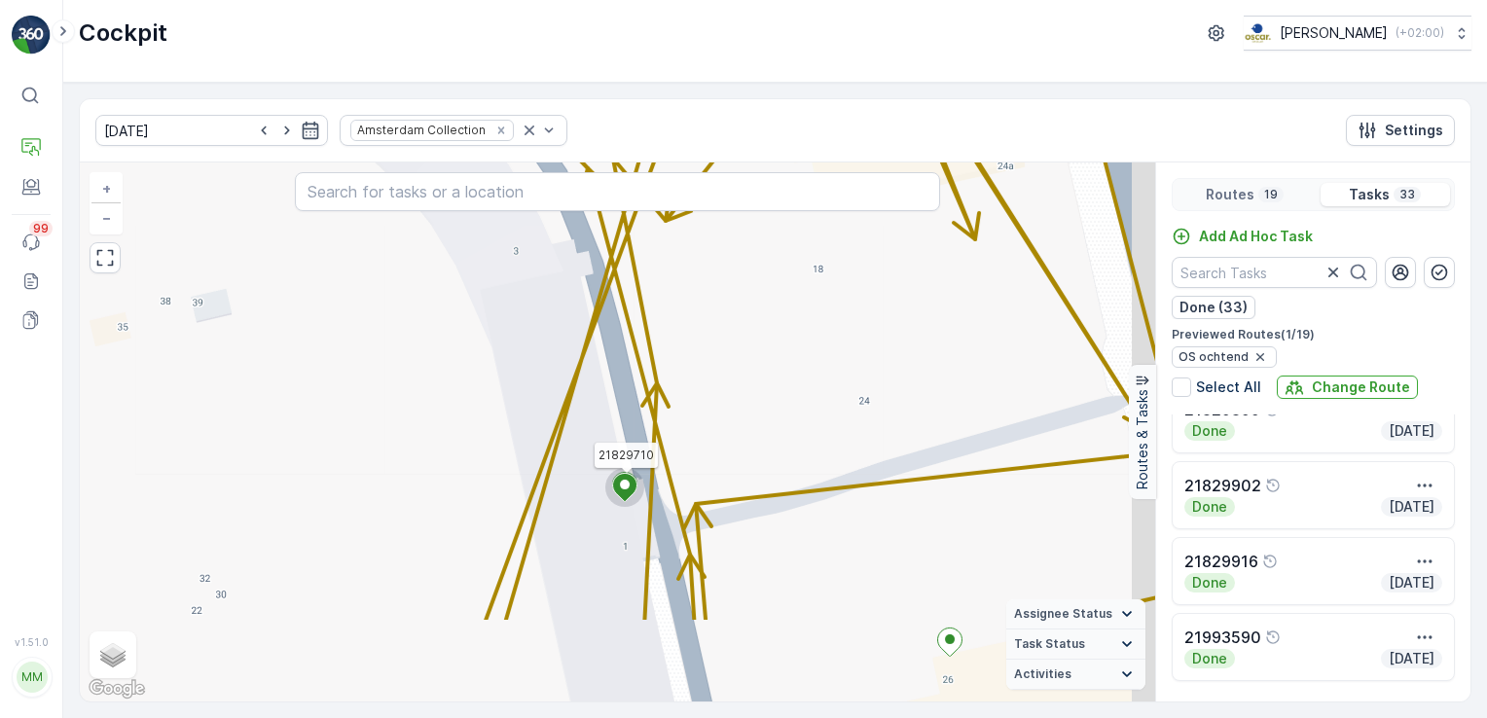
drag, startPoint x: 580, startPoint y: 428, endPoint x: 436, endPoint y: 200, distance: 269.4
click at [436, 200] on div "2 6 21829662 21829710 + − Satellite Roadmap Terrain Hybrid Leaflet Keyboard sho…" at bounding box center [617, 431] width 1075 height 539
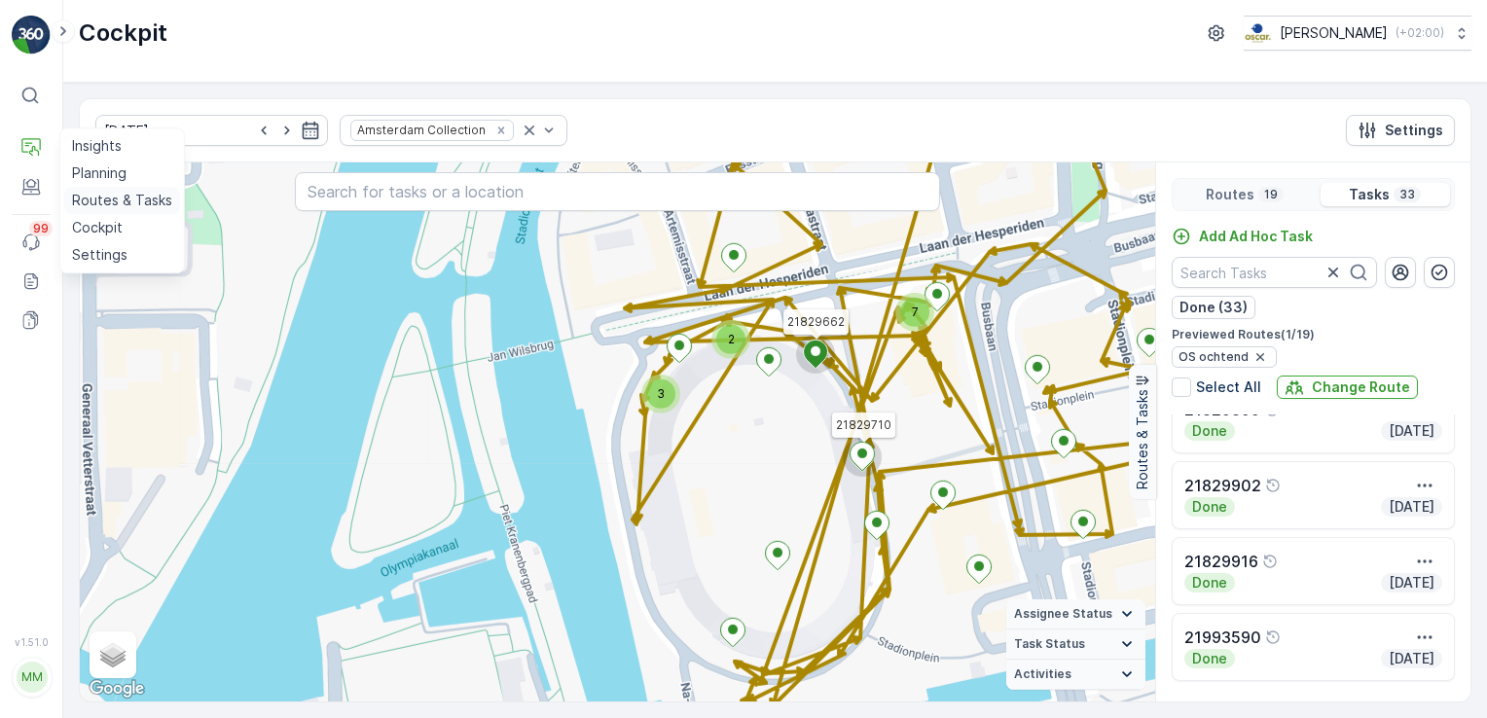
click at [109, 202] on p "Routes & Tasks" at bounding box center [122, 200] width 100 height 19
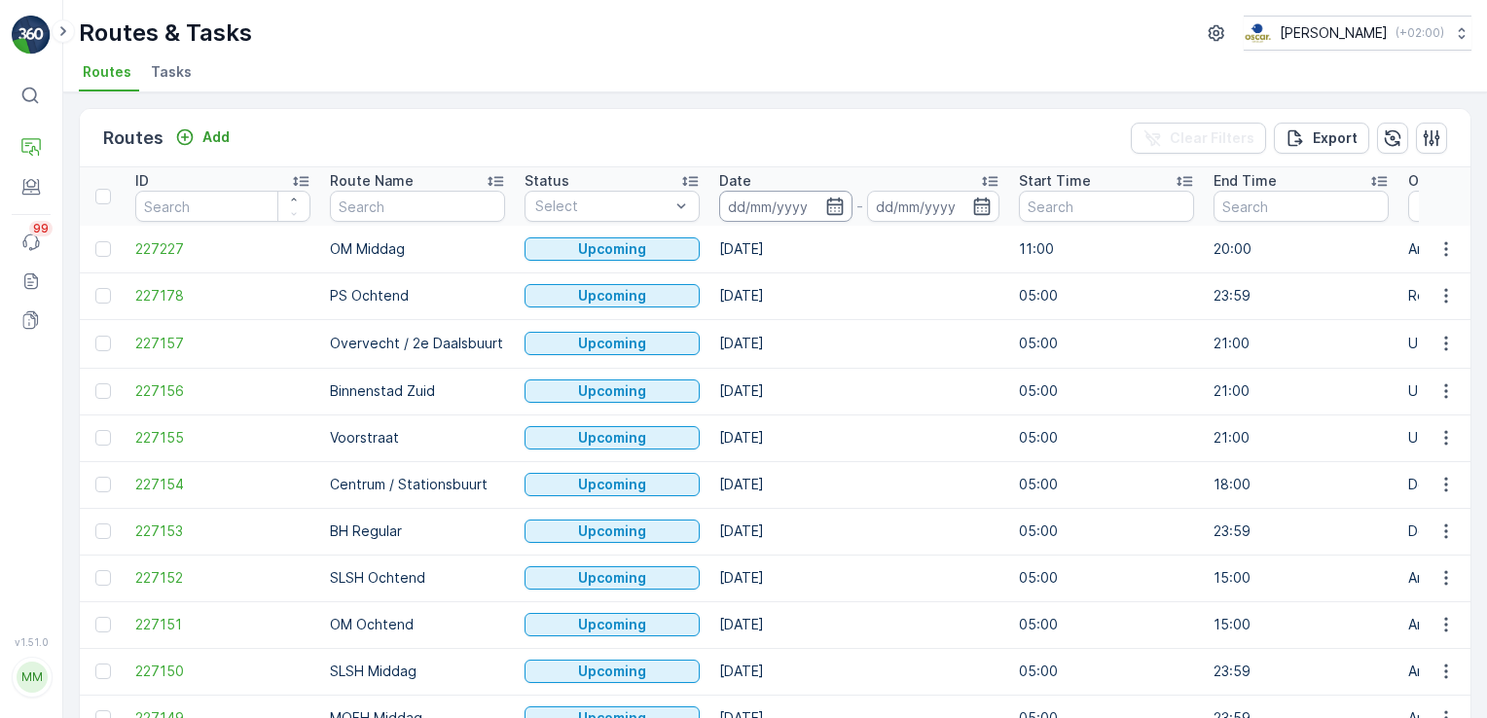
click at [809, 200] on input at bounding box center [785, 206] width 133 height 31
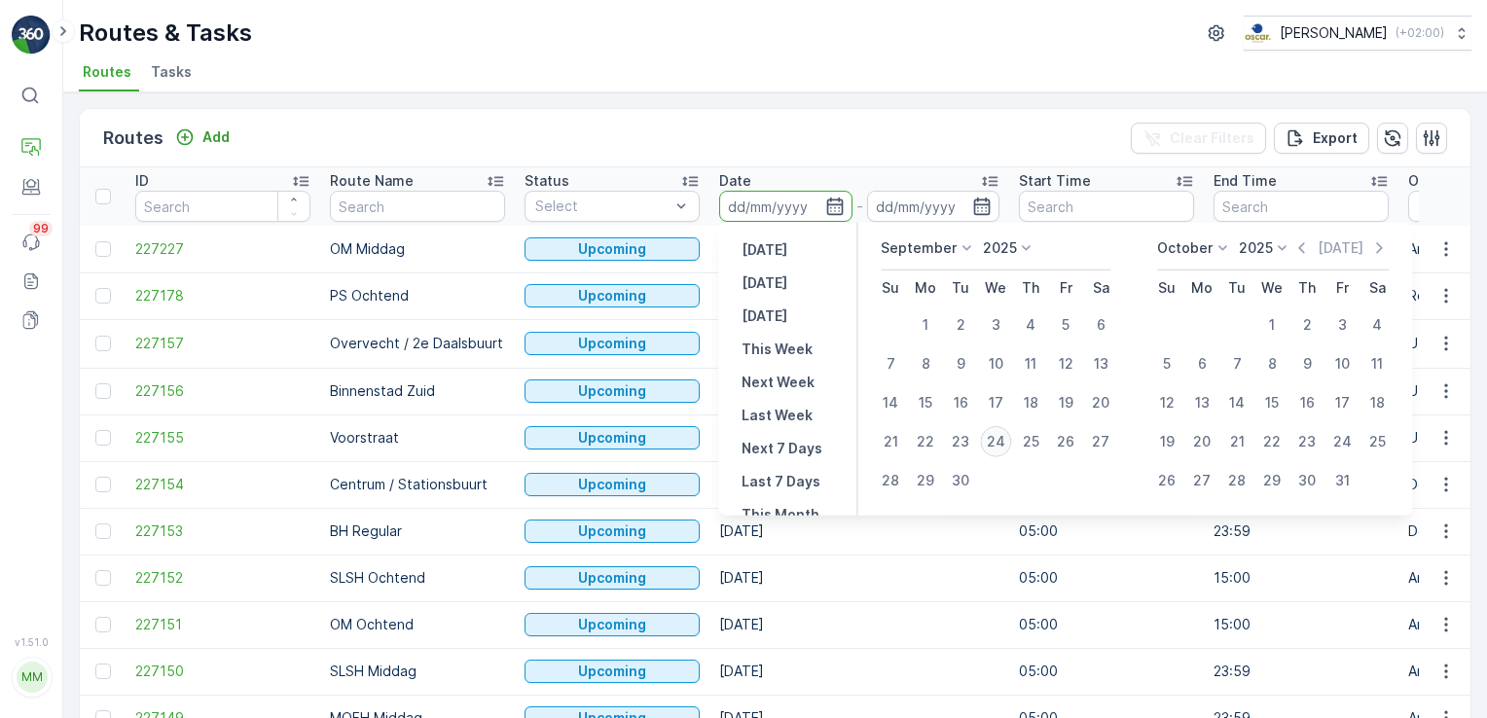
click at [985, 439] on div "24" at bounding box center [995, 441] width 31 height 31
type input "24.09.2025"
click at [993, 453] on div "24" at bounding box center [995, 441] width 31 height 31
type input "24.09.2025"
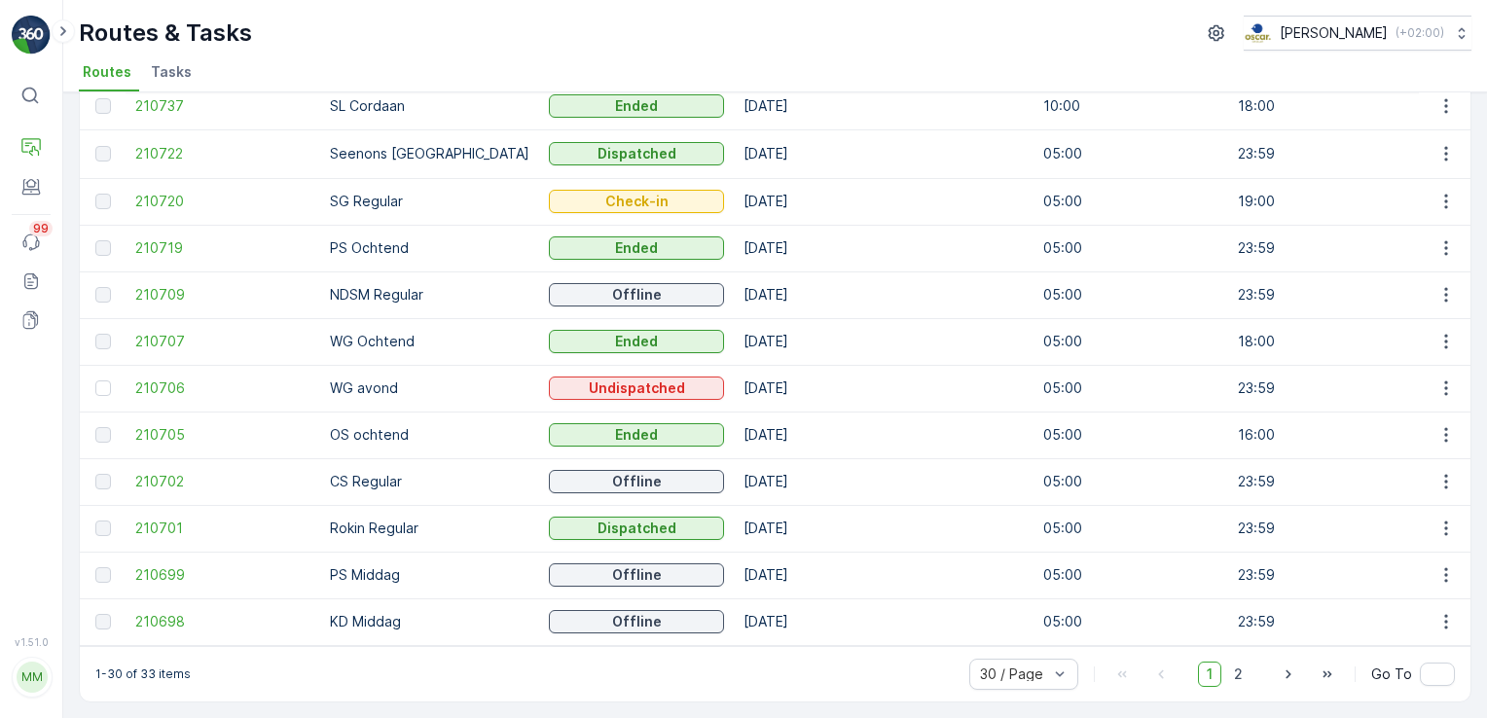
scroll to position [989, 0]
click at [173, 427] on span "210705" at bounding box center [222, 434] width 175 height 19
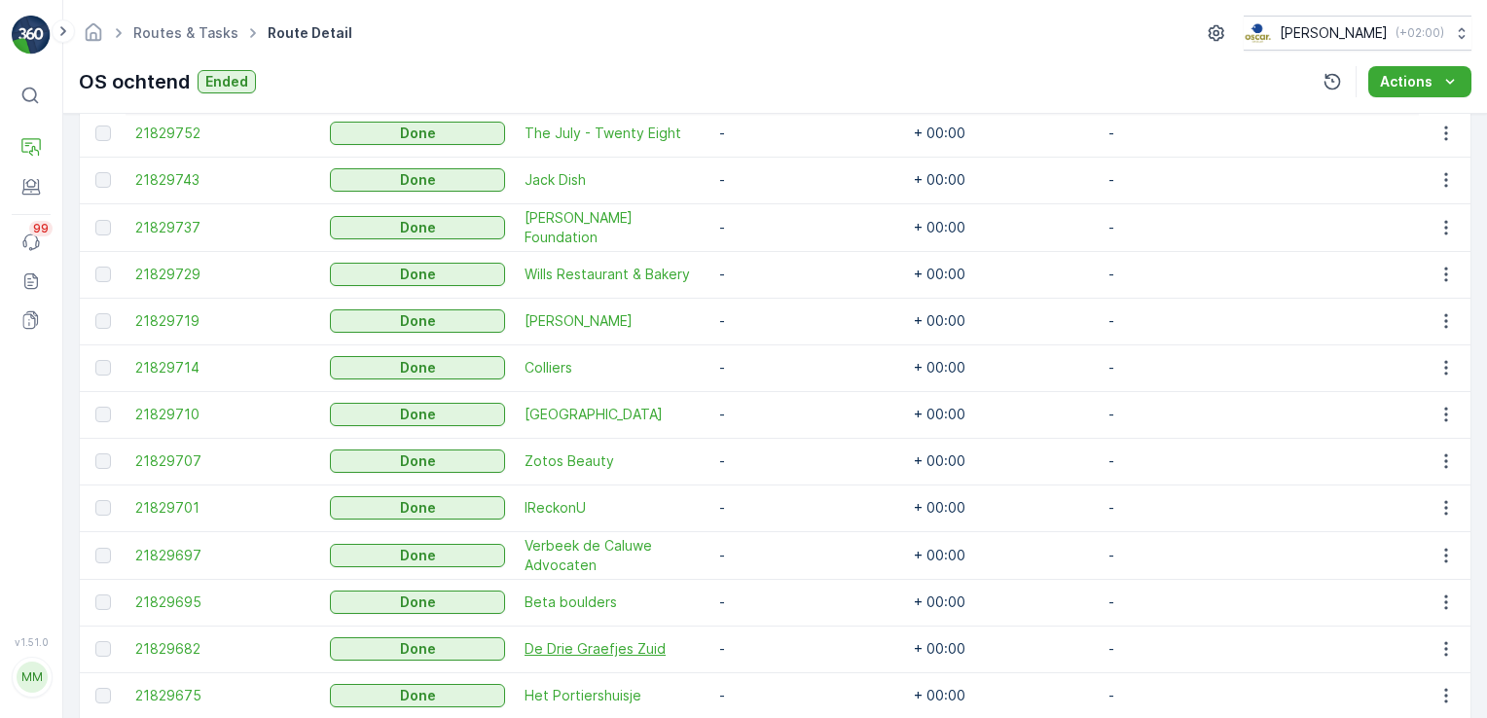
scroll to position [1283, 0]
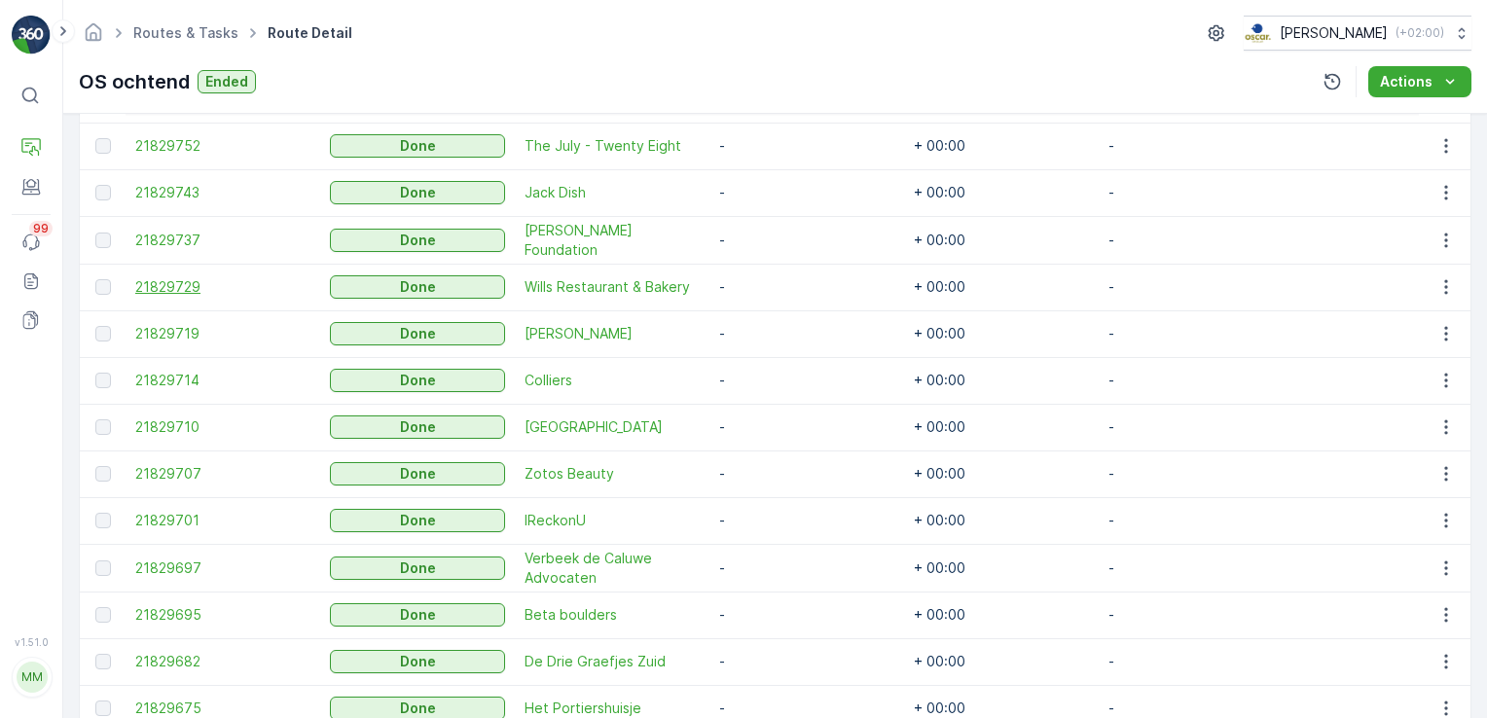
click at [174, 280] on span "21829729" at bounding box center [222, 286] width 175 height 19
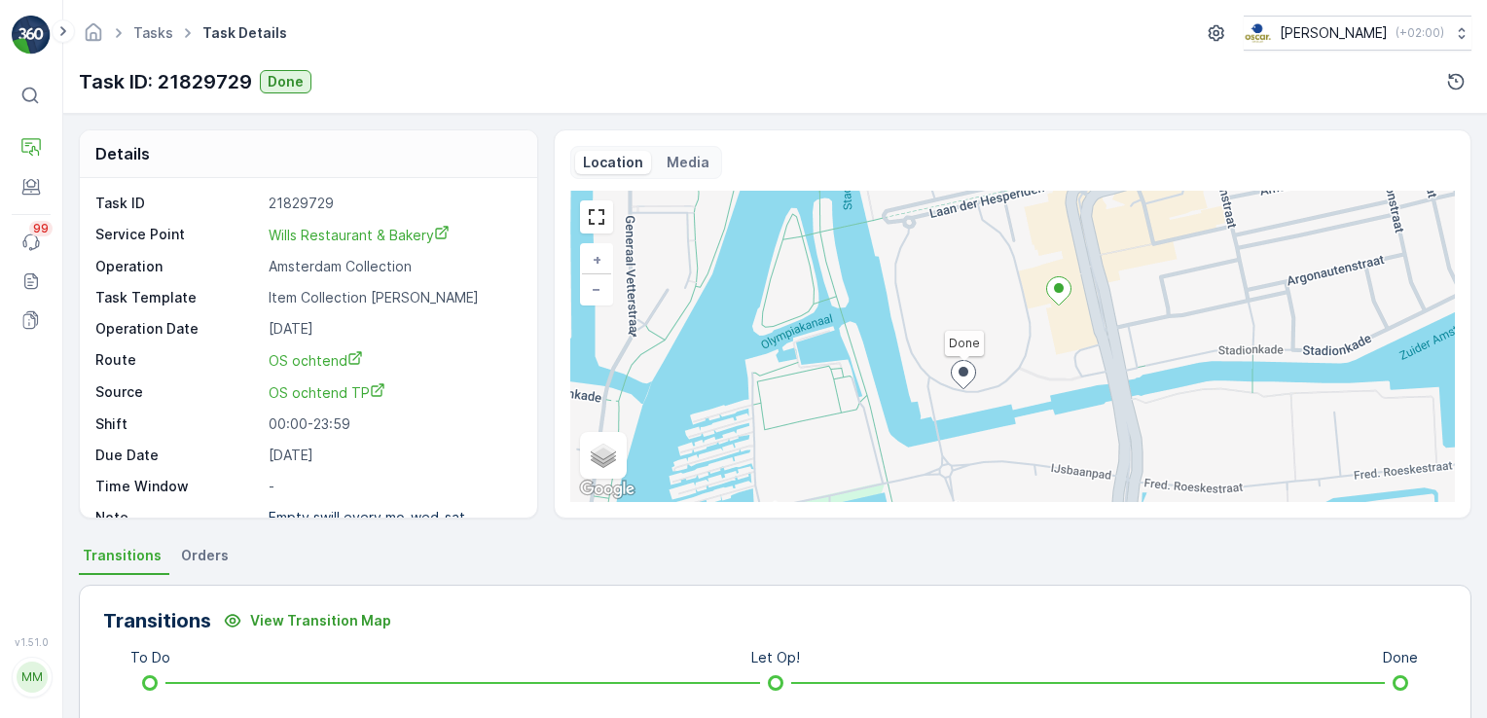
click at [219, 555] on span "Orders" at bounding box center [205, 555] width 48 height 19
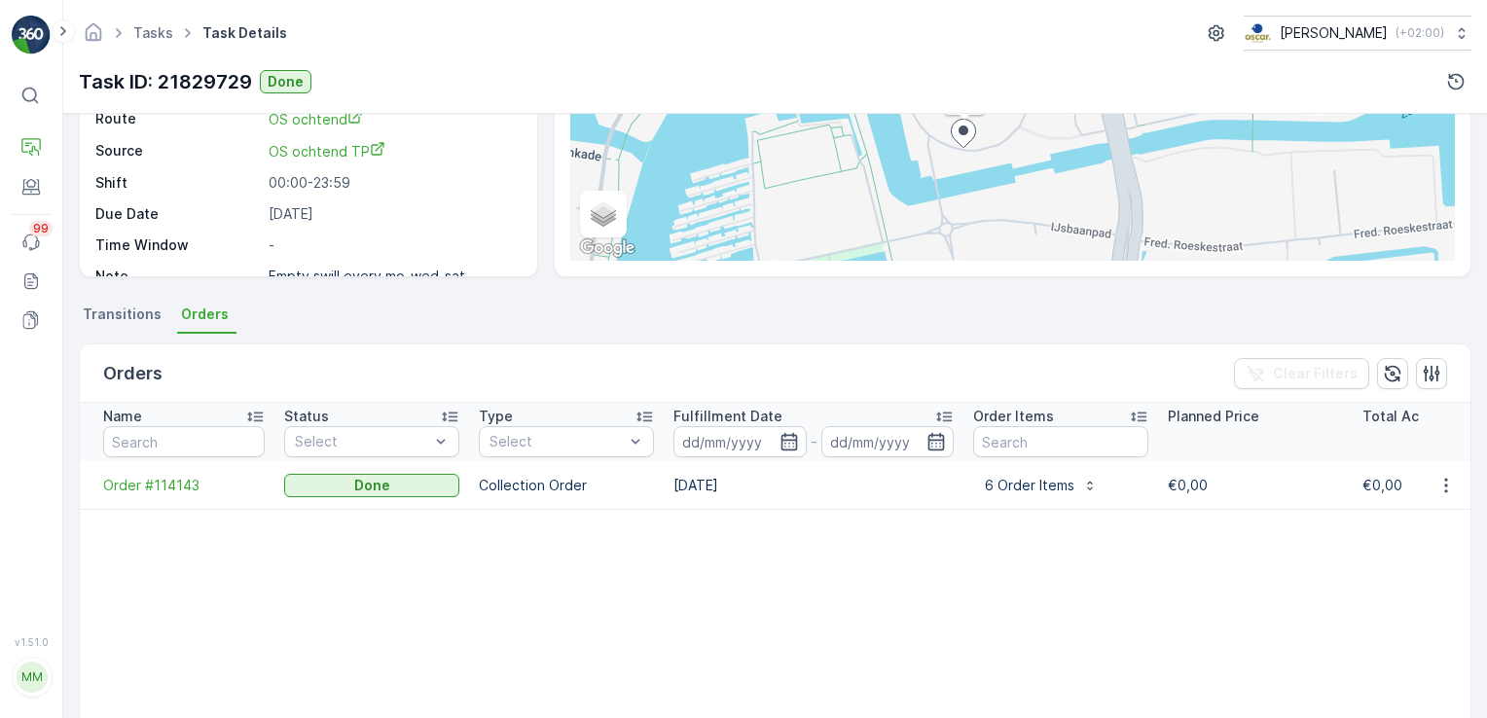
scroll to position [292, 0]
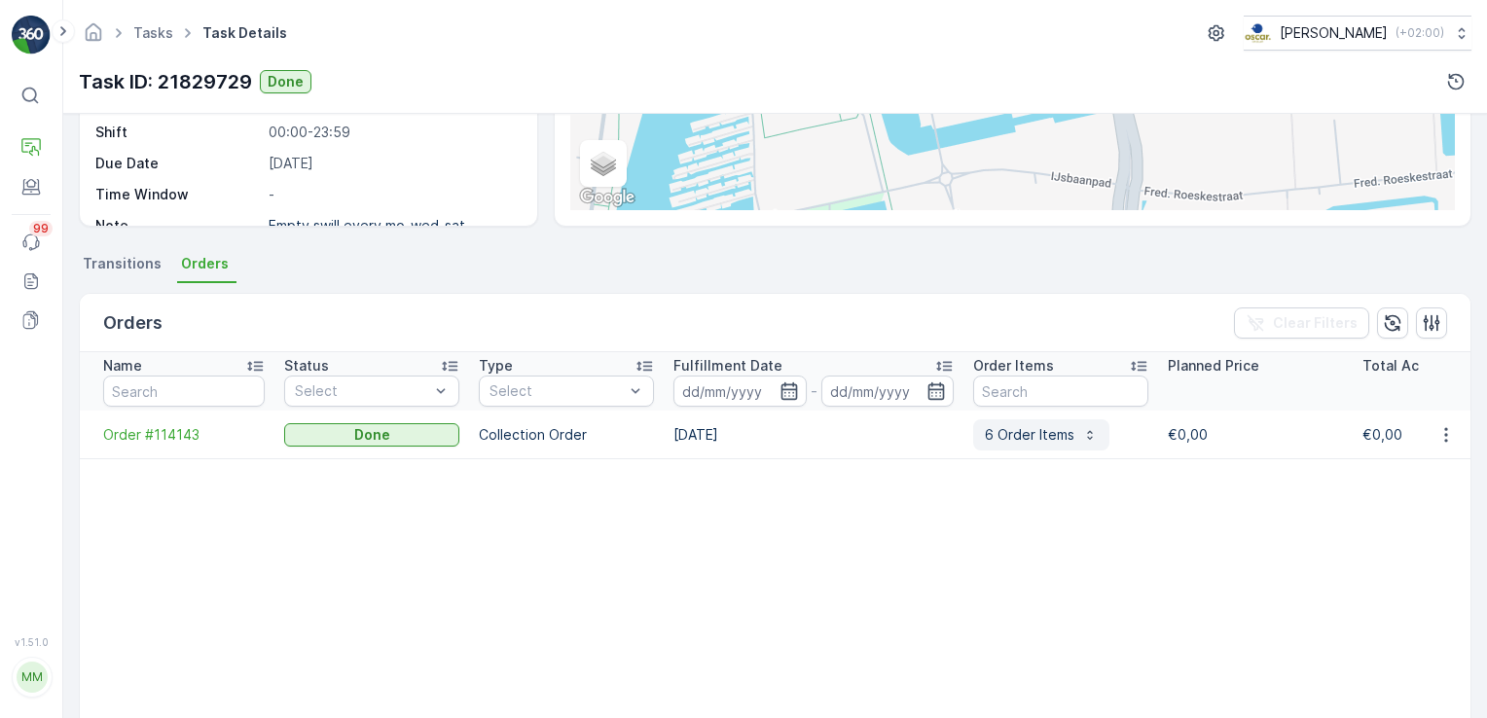
click at [1016, 433] on p "6 Order Items" at bounding box center [1030, 434] width 90 height 19
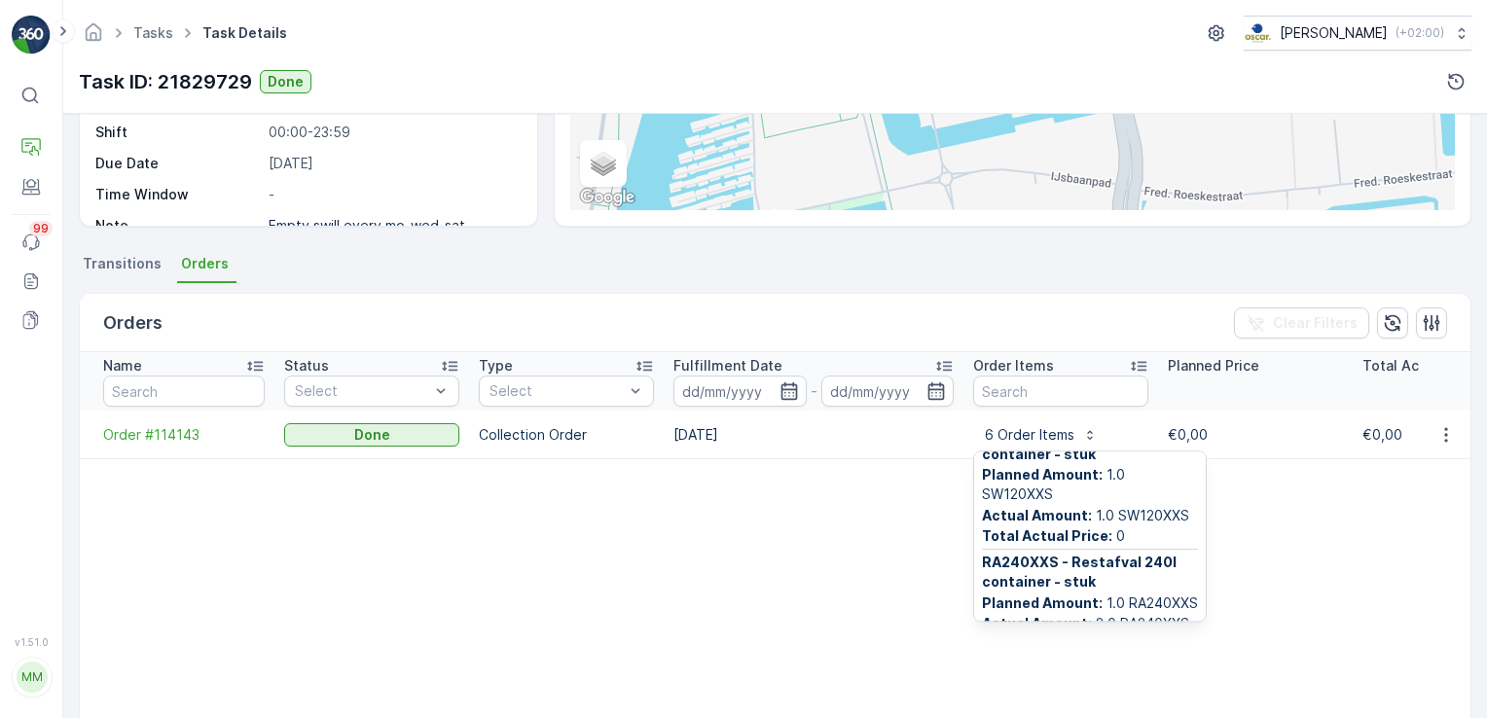
scroll to position [487, 0]
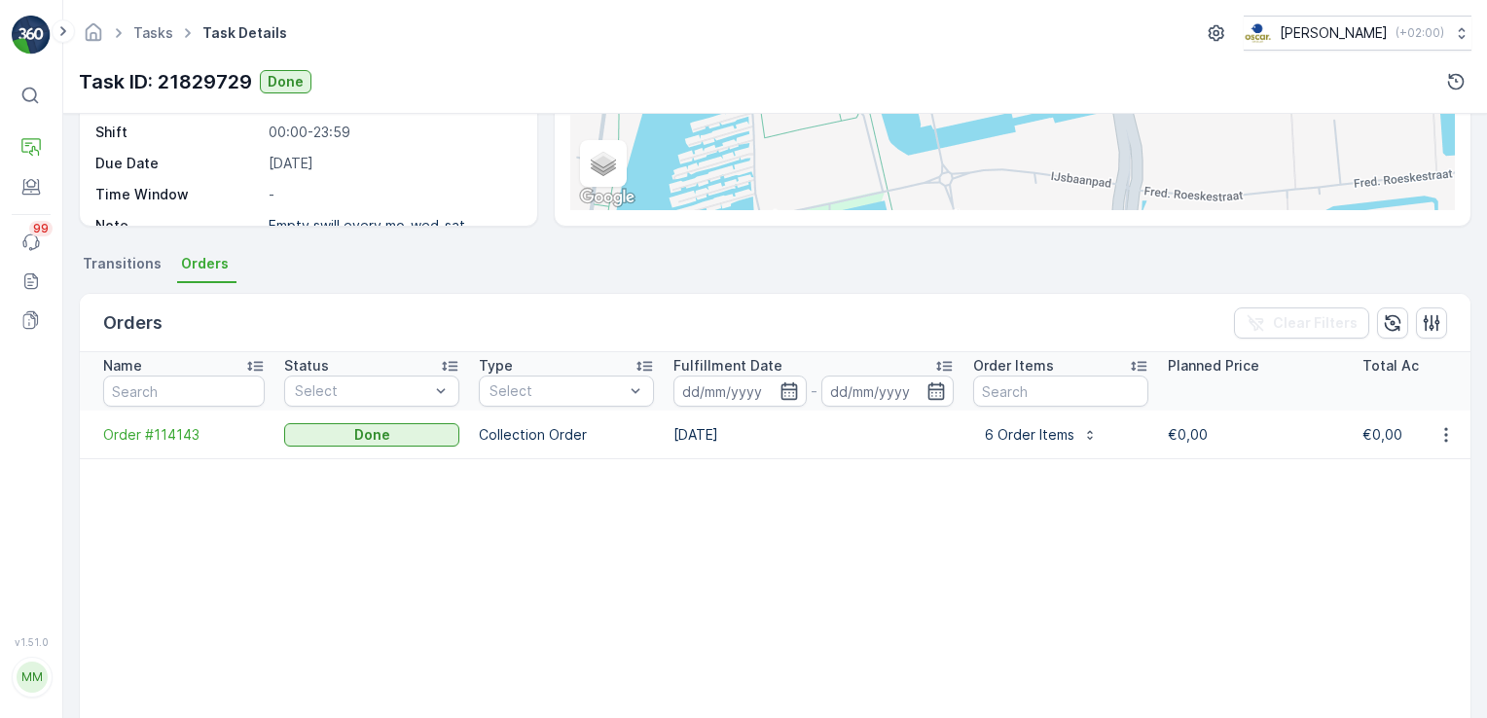
click at [909, 536] on table "Name Status Select Type Select Fulfillment Date - Order Items Planned Price Tot…" at bounding box center [1431, 589] width 2703 height 475
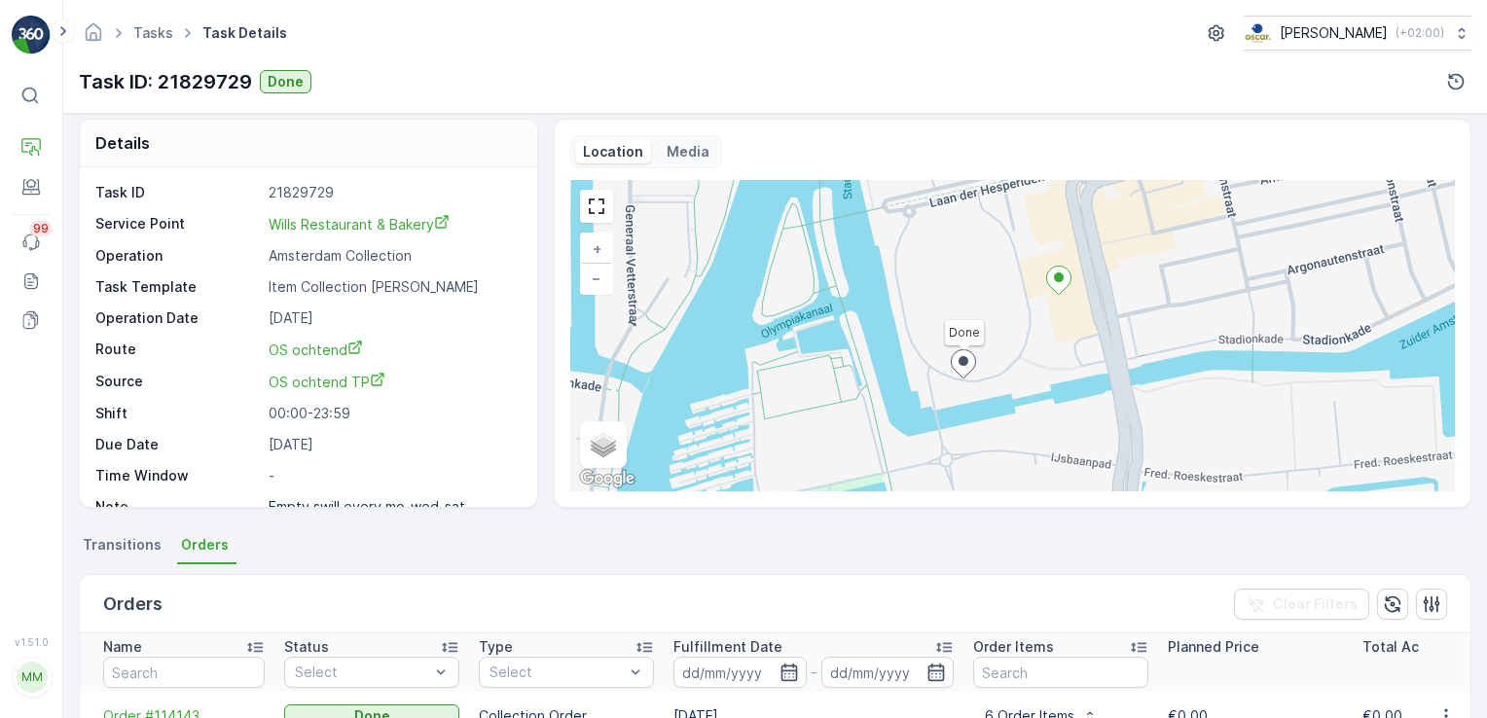
scroll to position [0, 0]
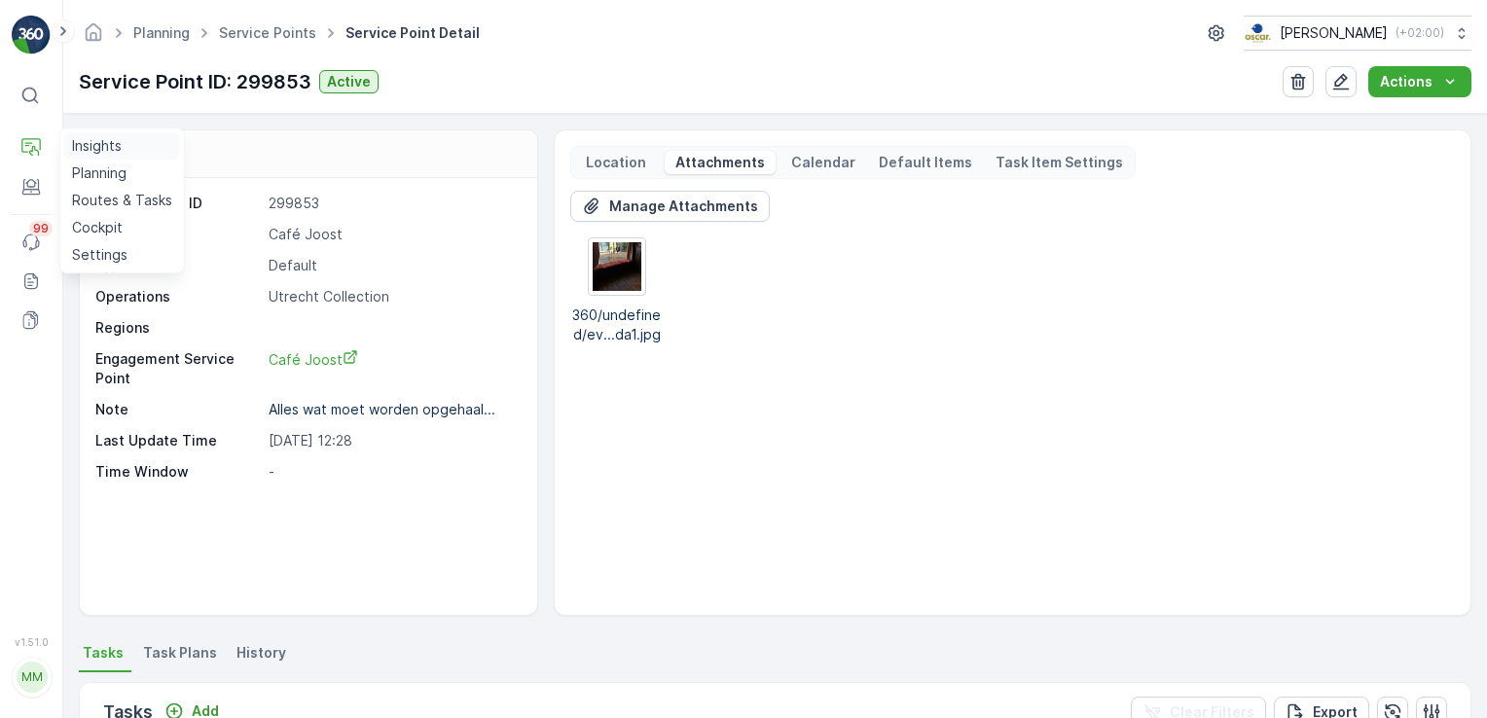
click at [124, 150] on link "Insights" at bounding box center [122, 145] width 116 height 27
